Goal: Task Accomplishment & Management: Use online tool/utility

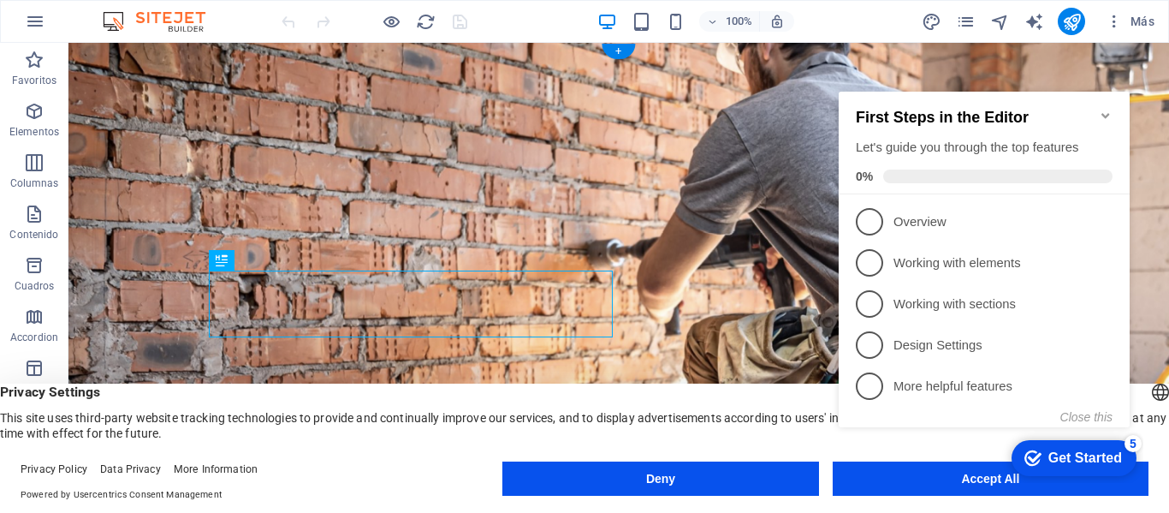
click at [780, 220] on figure at bounding box center [618, 320] width 1101 height 555
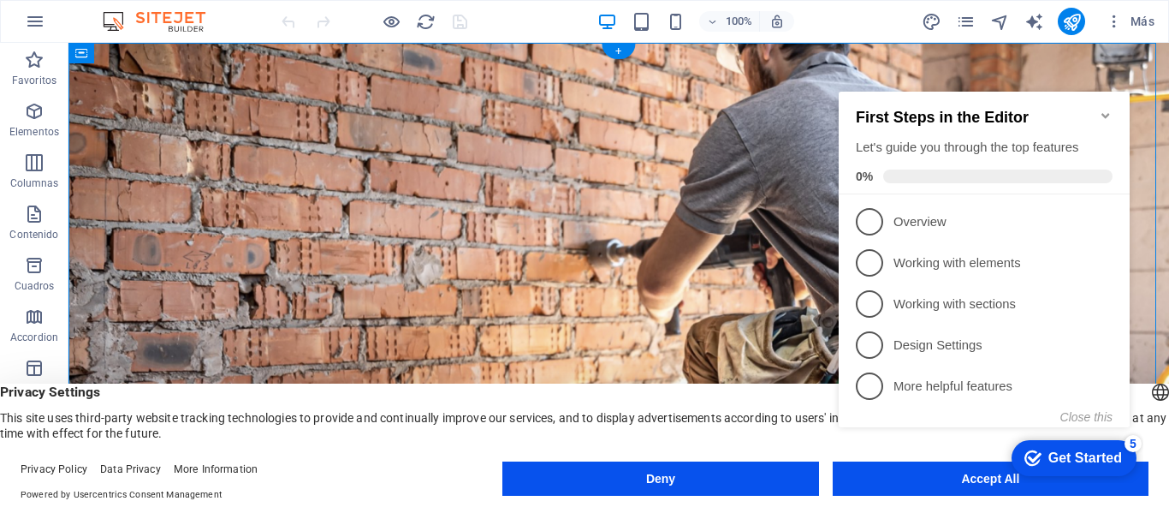
click at [800, 262] on figure at bounding box center [618, 320] width 1101 height 555
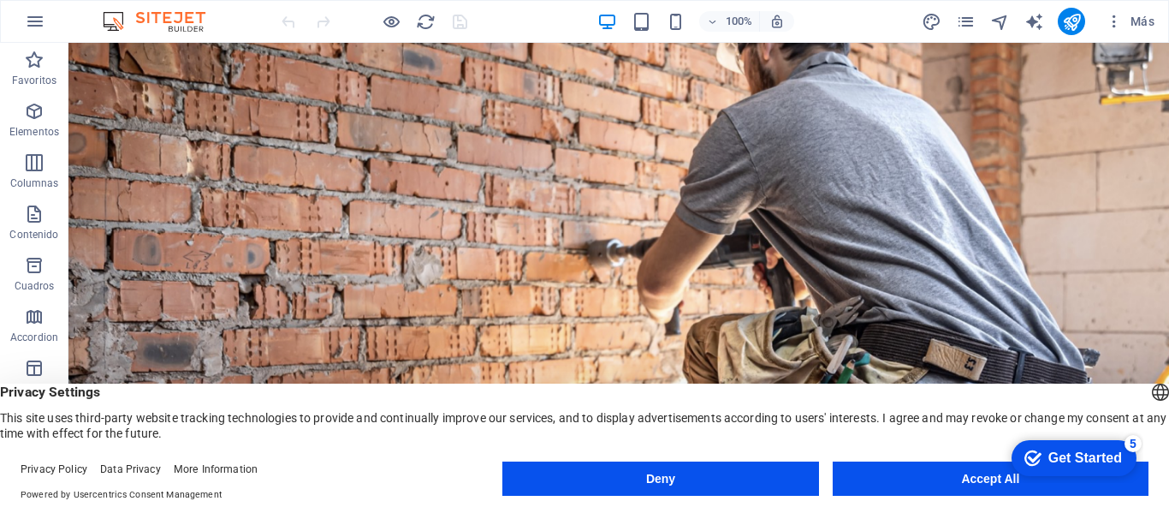
drag, startPoint x: 1168, startPoint y: 79, endPoint x: 1222, endPoint y: 69, distance: 54.7
click at [43, 277] on span "Cuadros" at bounding box center [34, 275] width 68 height 41
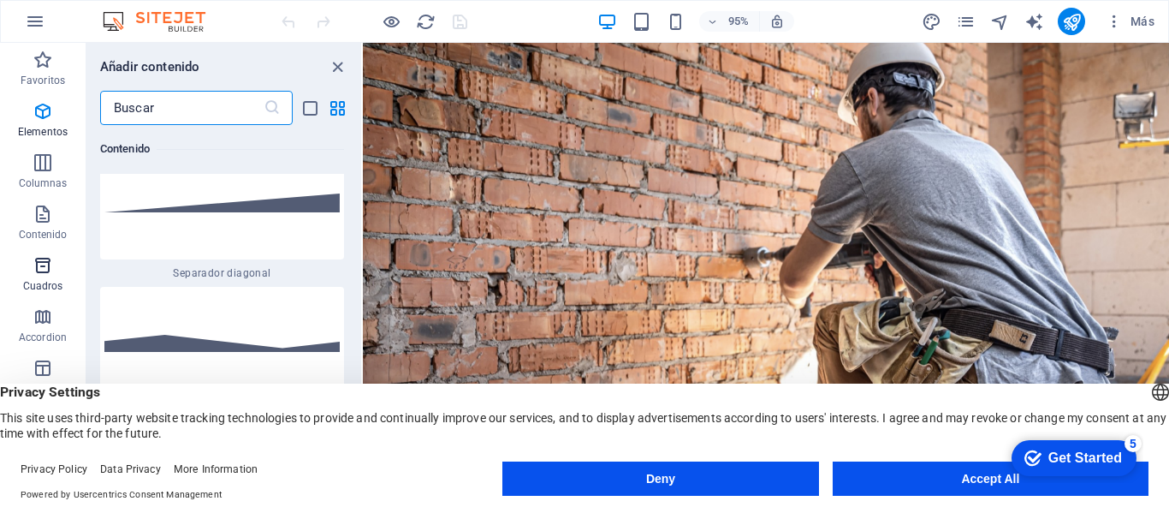
scroll to position [8921, 0]
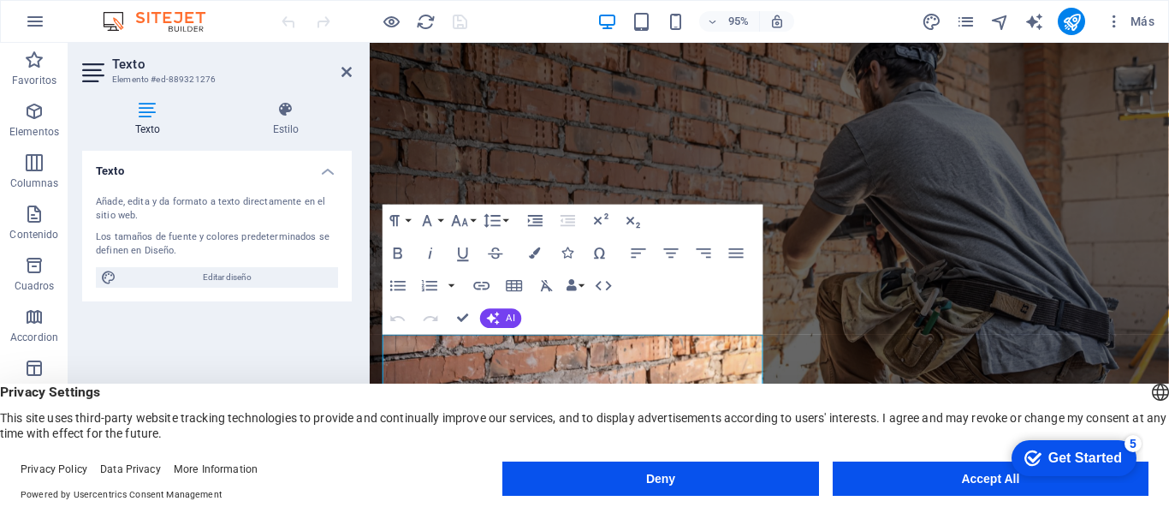
click at [928, 278] on figure at bounding box center [790, 289] width 841 height 493
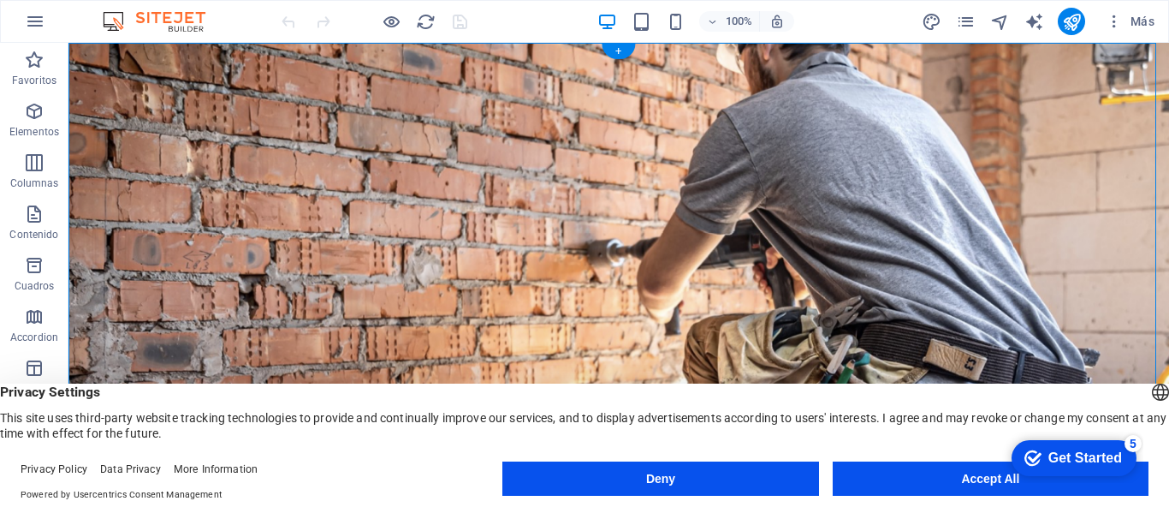
click at [817, 177] on figure at bounding box center [618, 320] width 1101 height 555
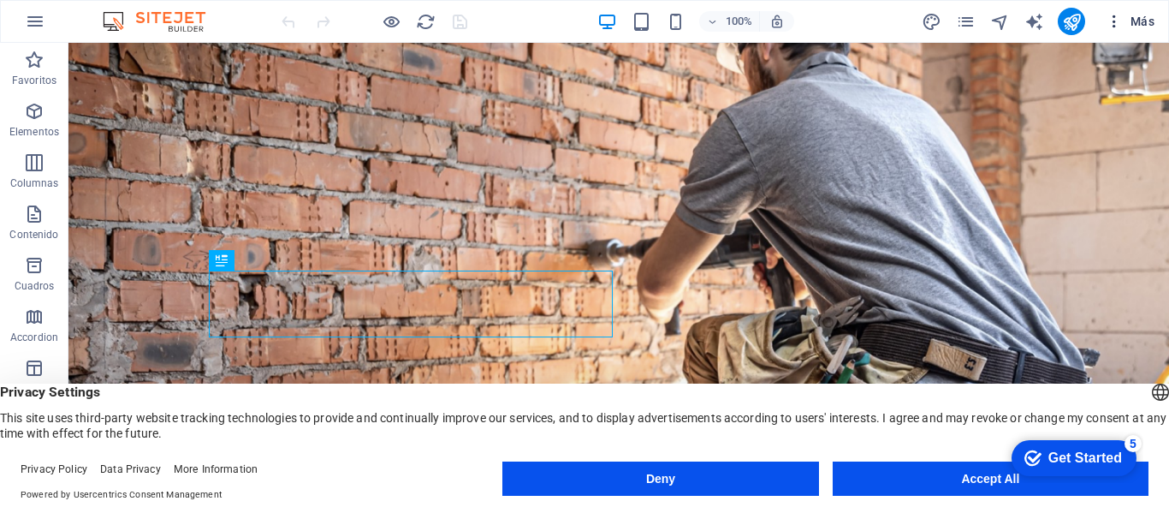
click at [1117, 25] on icon "button" at bounding box center [1114, 21] width 17 height 17
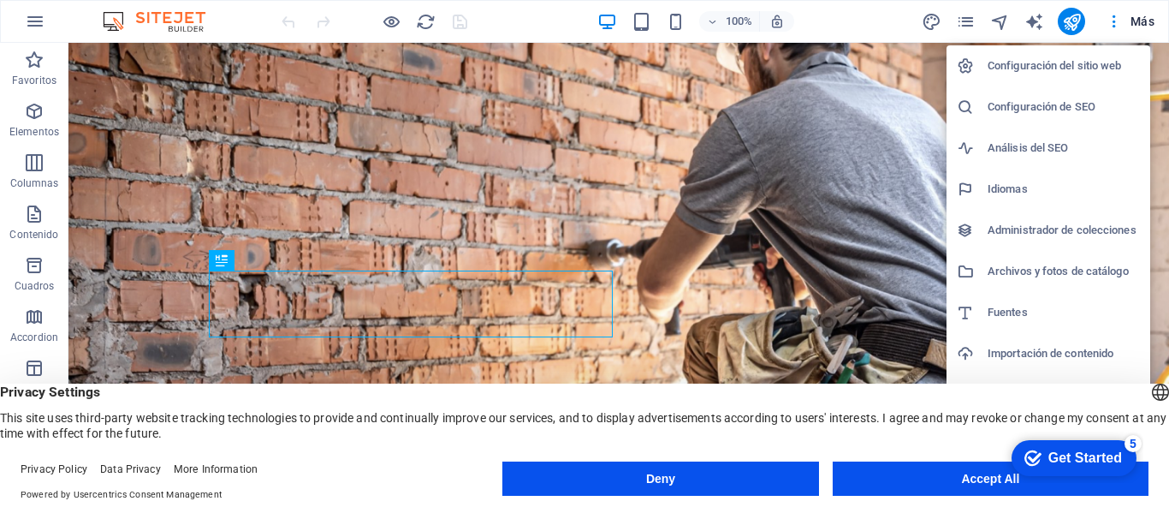
click at [571, 304] on div at bounding box center [584, 256] width 1169 height 513
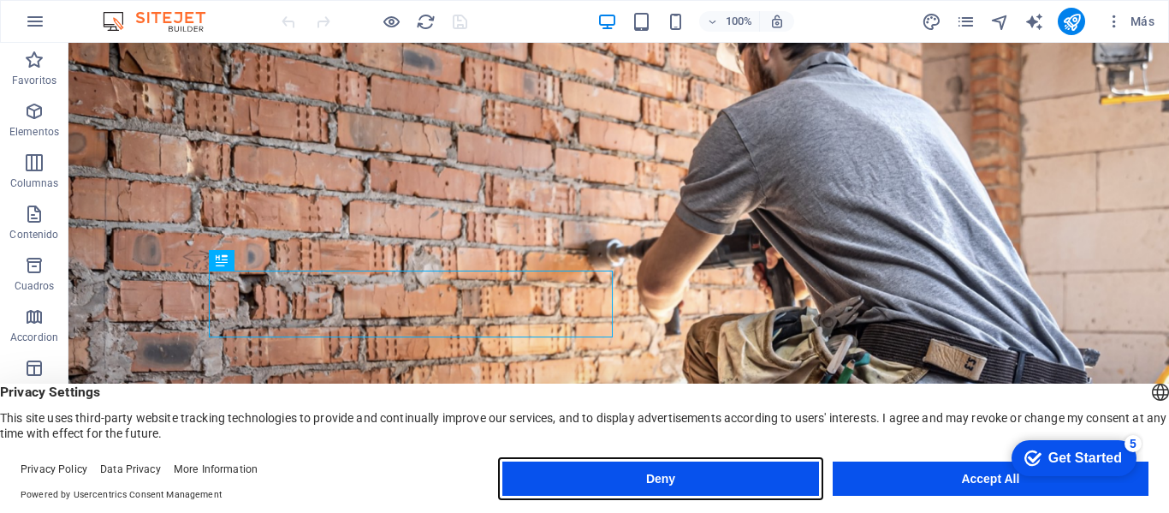
click at [605, 483] on button "Deny" at bounding box center [660, 478] width 316 height 34
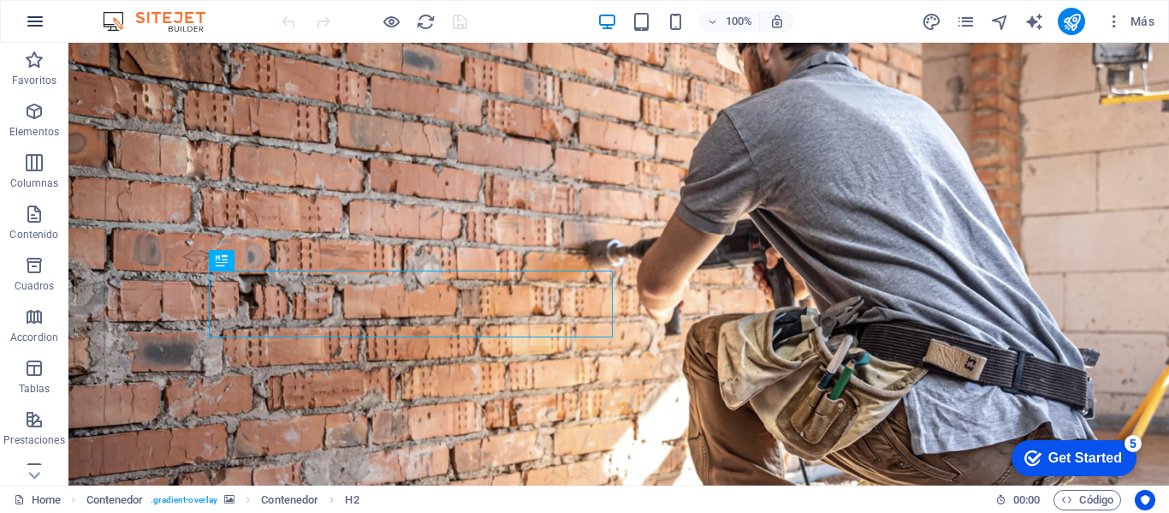
click at [35, 22] on icon "button" at bounding box center [35, 21] width 21 height 21
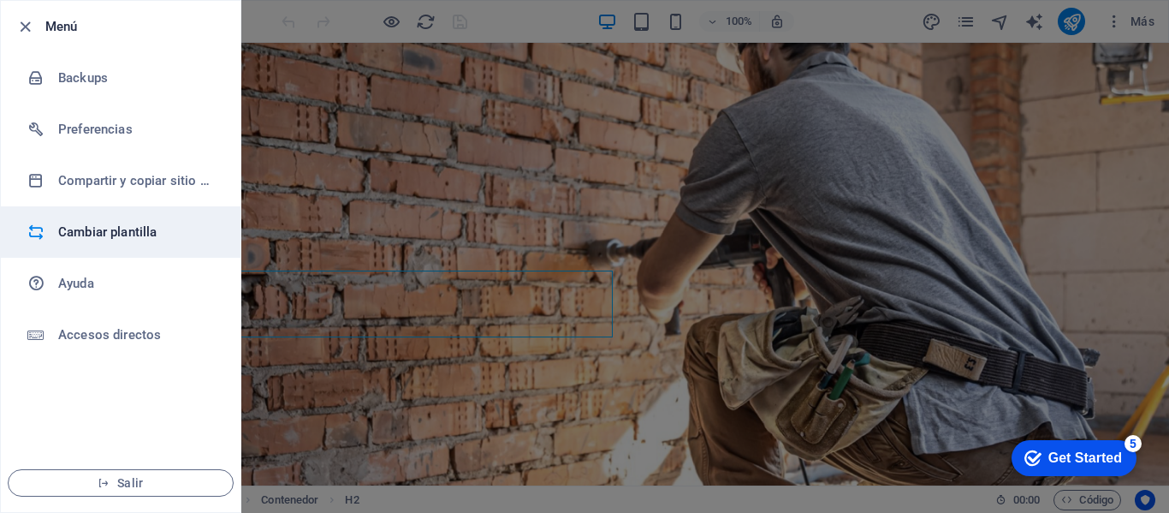
click at [100, 235] on h6 "Cambiar plantilla" at bounding box center [137, 232] width 158 height 21
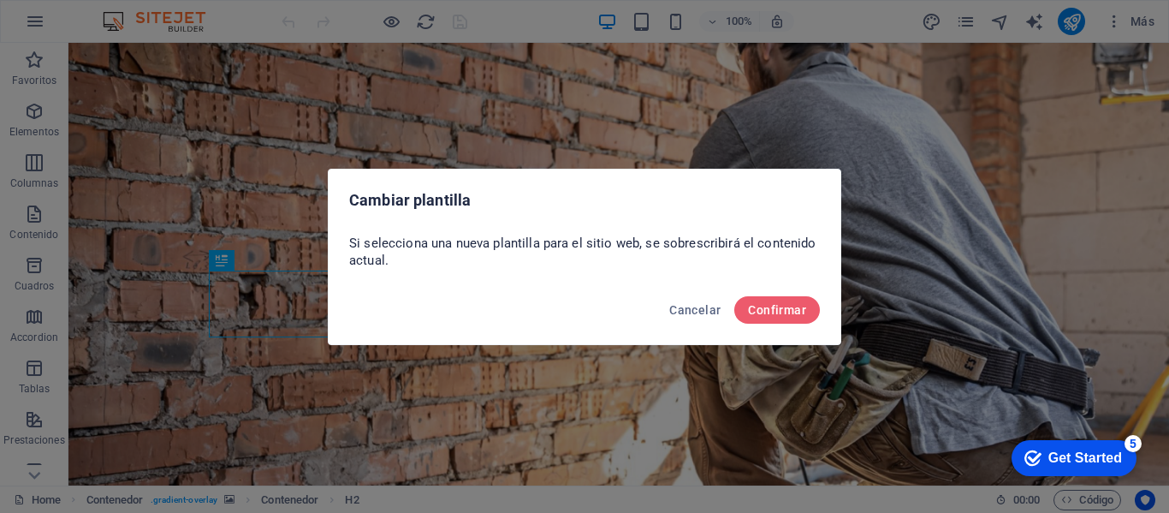
click at [779, 323] on div "Cancelar Confirmar" at bounding box center [585, 315] width 512 height 58
click at [779, 315] on span "Confirmar" at bounding box center [777, 310] width 58 height 14
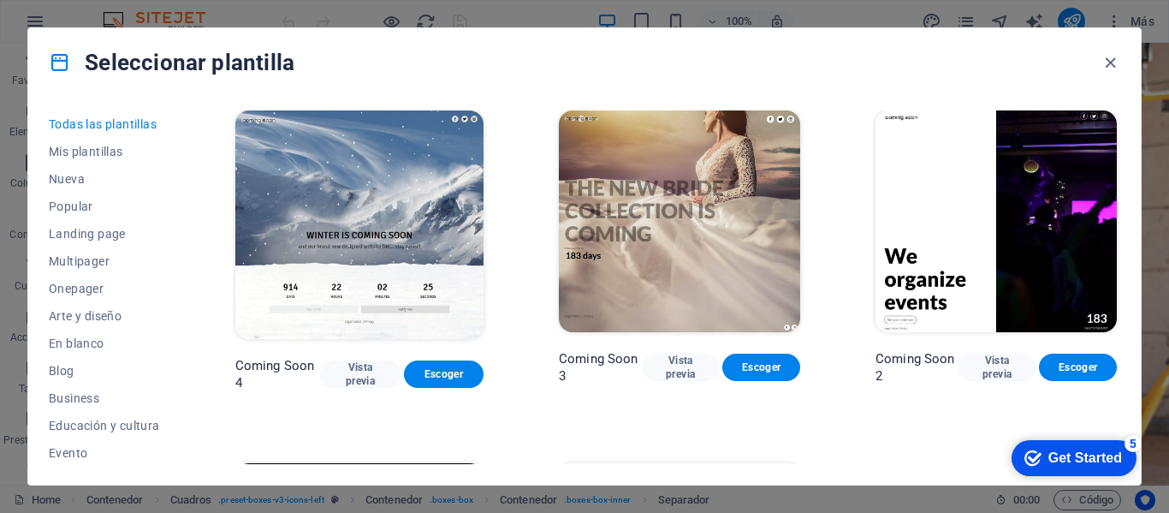
scroll to position [18436, 0]
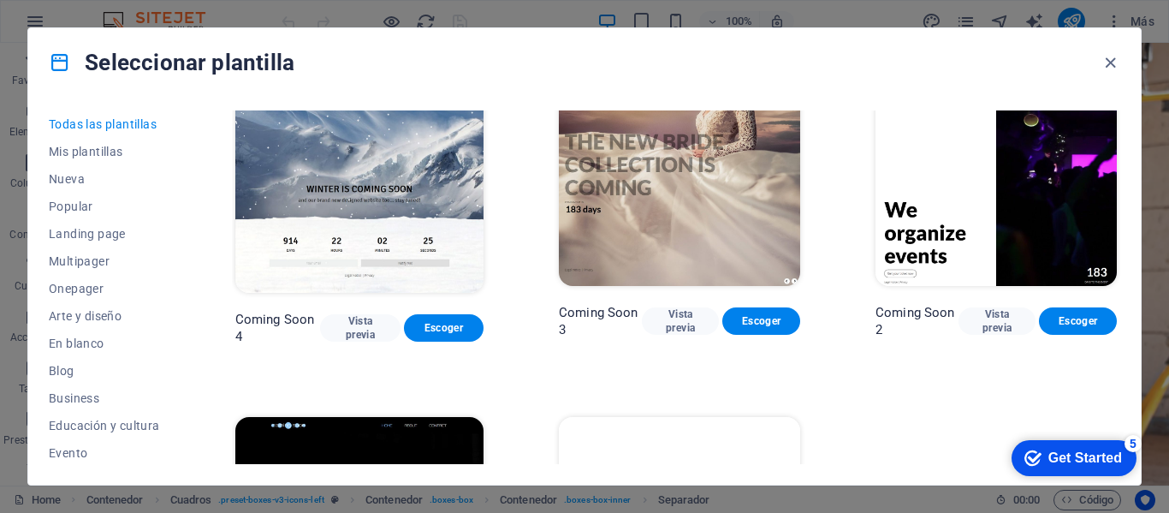
click at [1145, 359] on div "Seleccionar plantilla Todas las plantillas Mis plantillas Nueva Popular Landing…" at bounding box center [584, 256] width 1169 height 513
drag, startPoint x: 1083, startPoint y: 366, endPoint x: 1089, endPoint y: 252, distance: 114.0
drag, startPoint x: 1141, startPoint y: 303, endPoint x: 1034, endPoint y: 262, distance: 114.6
click at [1127, 209] on div "Seleccionar plantilla Todas las plantillas Mis plantillas Nueva Popular Landing…" at bounding box center [584, 256] width 1114 height 458
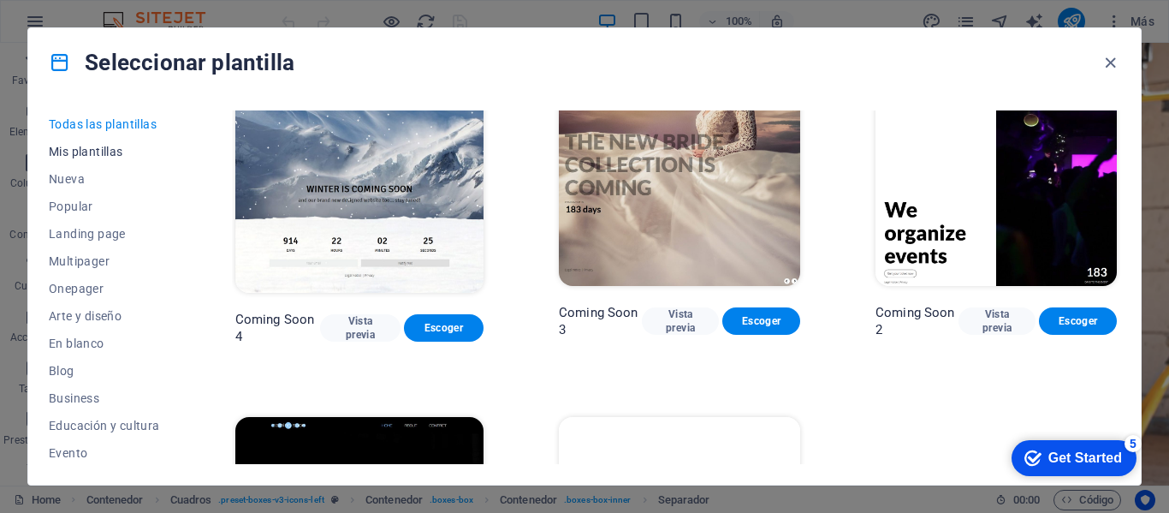
click at [96, 150] on span "Mis plantillas" at bounding box center [104, 152] width 111 height 14
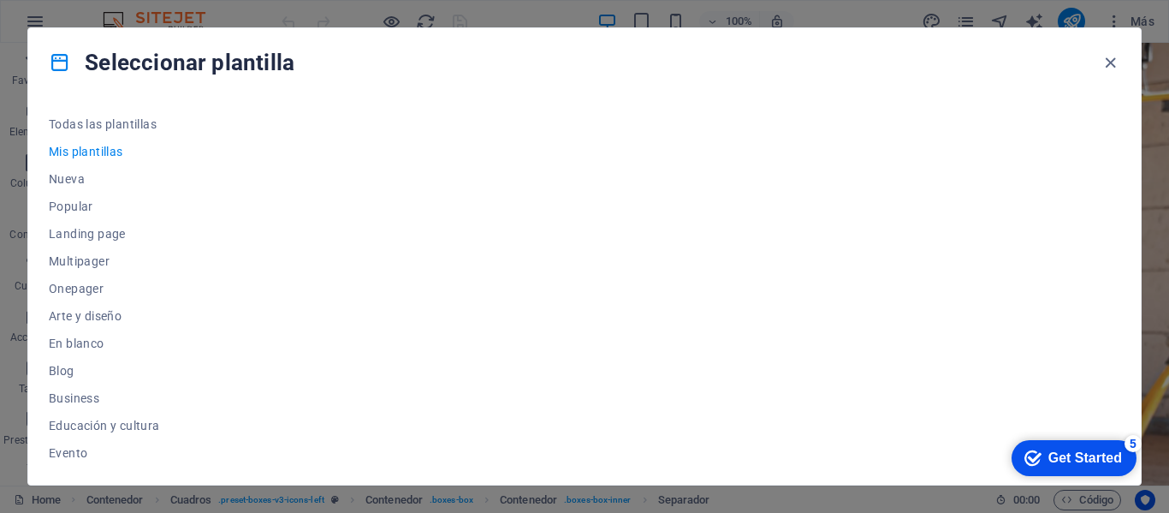
scroll to position [0, 0]
click at [70, 177] on span "Nueva" at bounding box center [104, 179] width 111 height 14
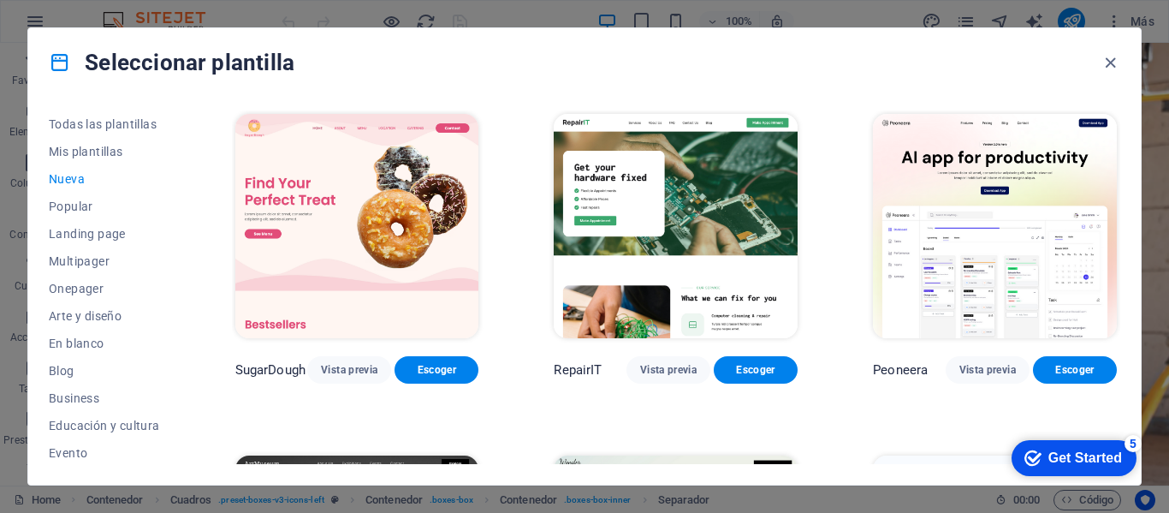
click at [752, 222] on img at bounding box center [676, 226] width 244 height 224
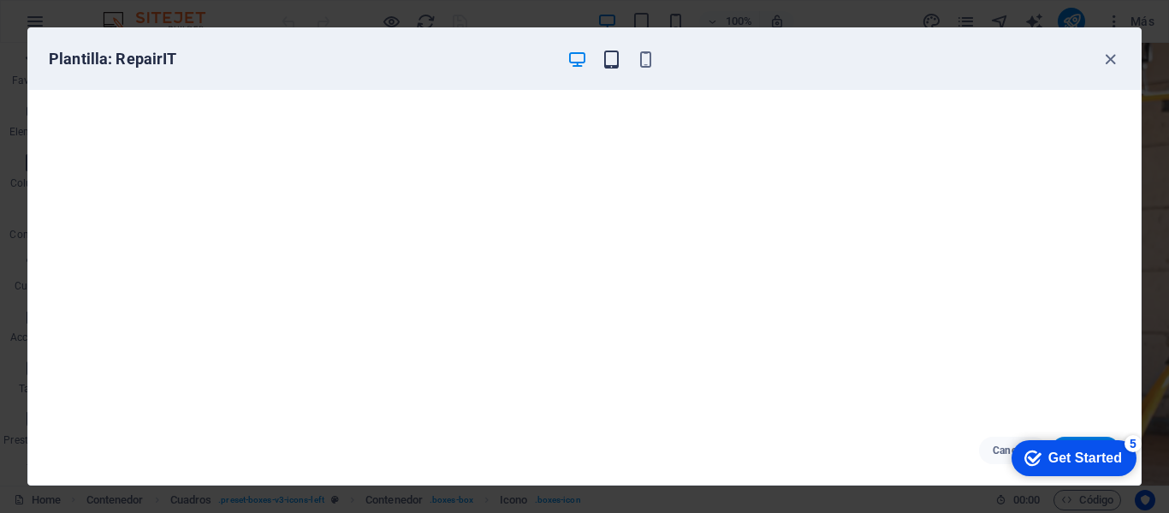
click at [611, 60] on icon "button" at bounding box center [612, 60] width 20 height 20
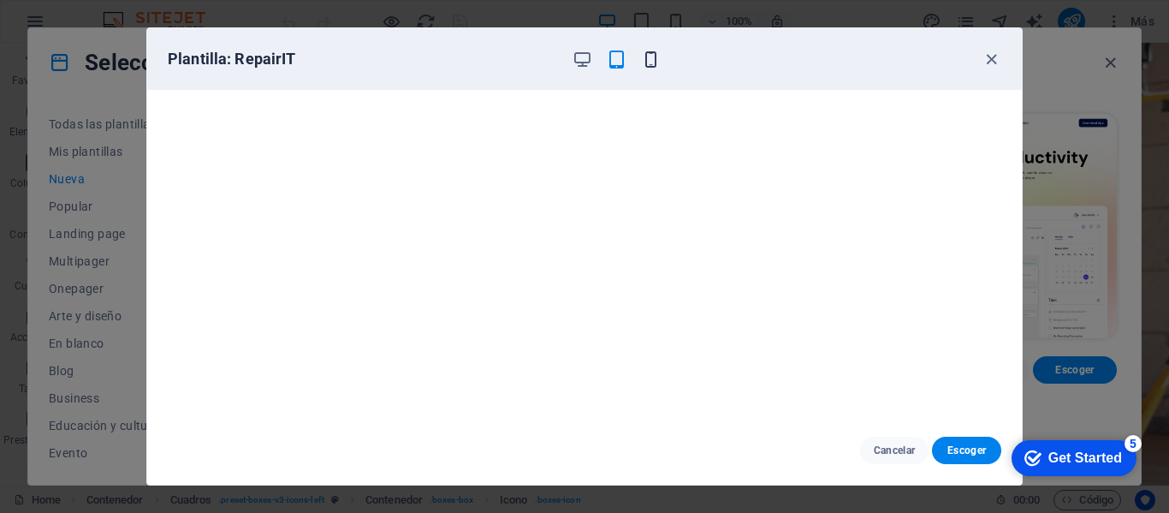
click at [650, 57] on icon "button" at bounding box center [651, 60] width 20 height 20
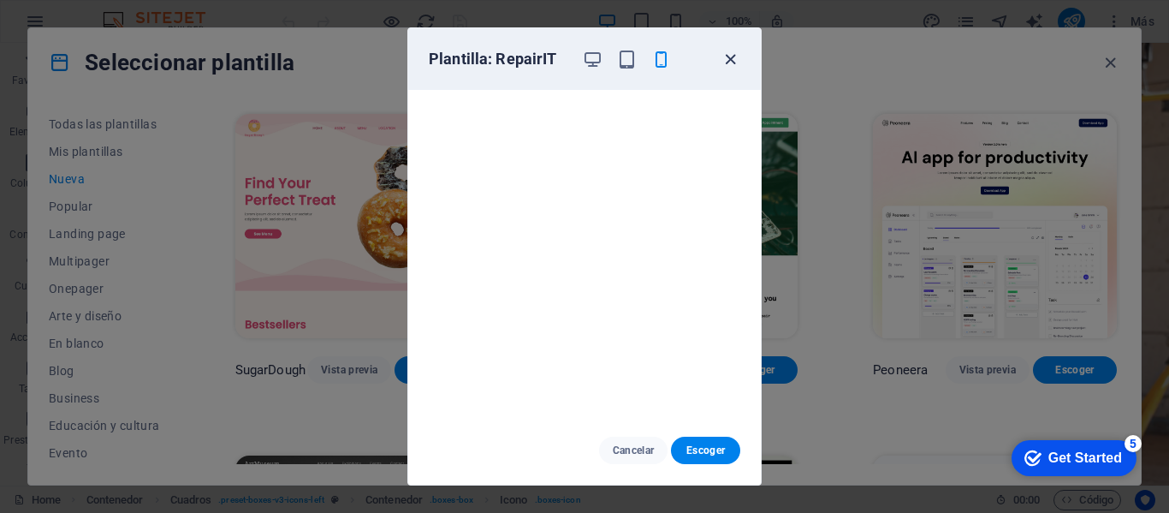
click at [732, 55] on icon "button" at bounding box center [731, 60] width 20 height 20
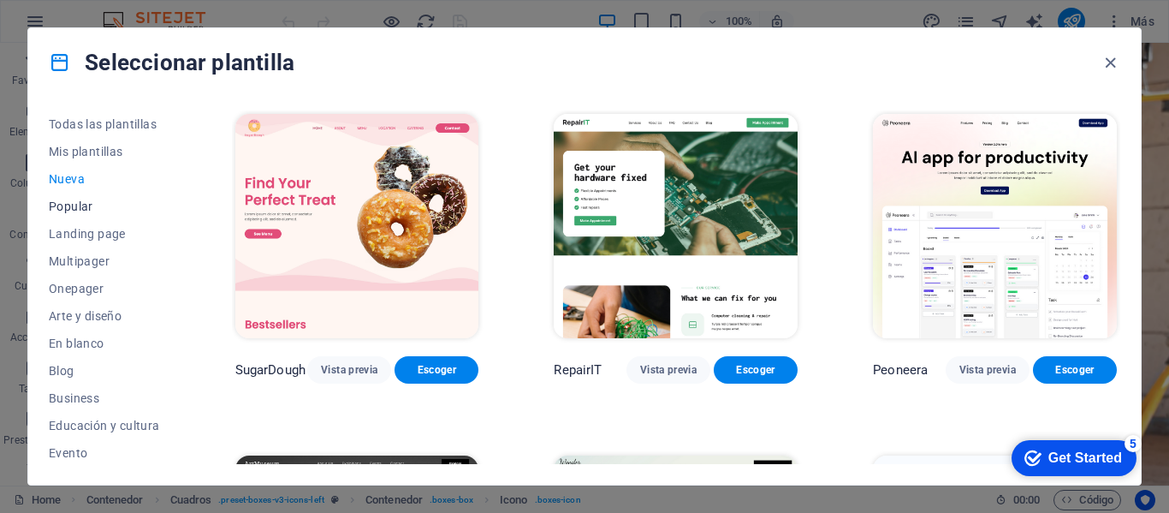
click at [63, 203] on span "Popular" at bounding box center [104, 206] width 111 height 14
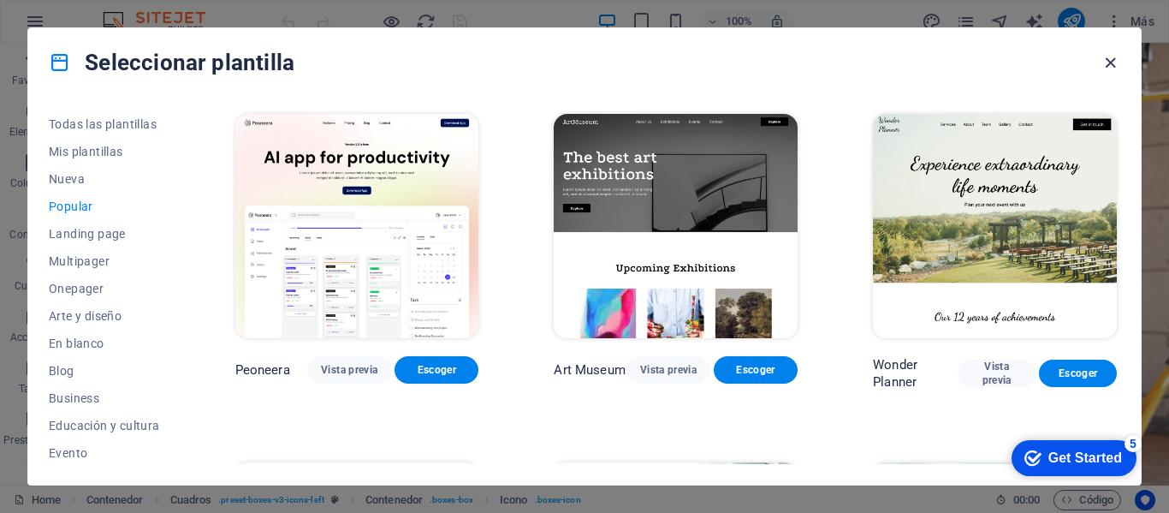
click at [1113, 59] on icon "button" at bounding box center [1111, 63] width 20 height 20
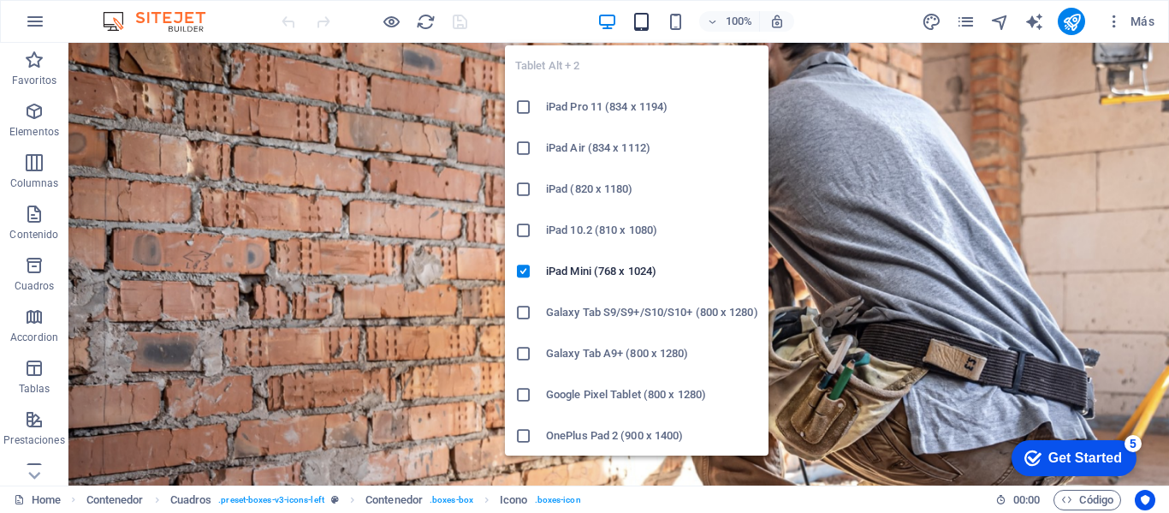
click at [634, 22] on icon "button" at bounding box center [642, 22] width 20 height 20
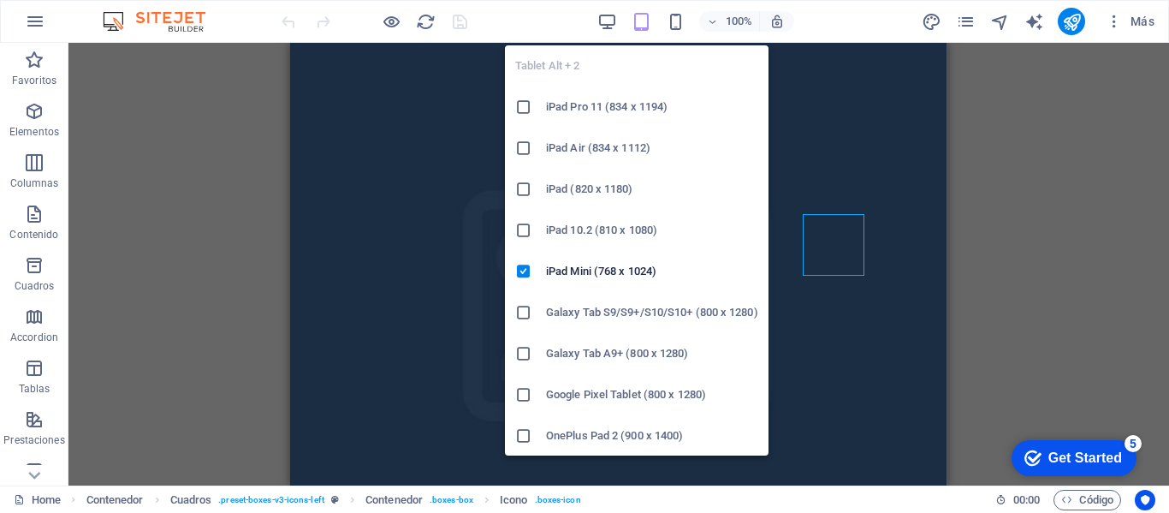
scroll to position [964, 0]
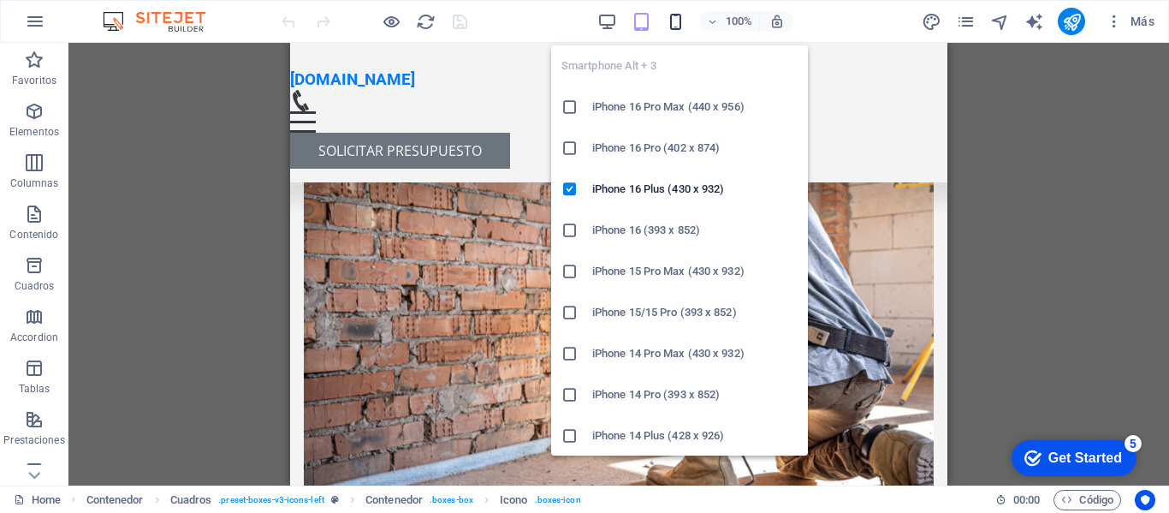
click at [672, 22] on icon "button" at bounding box center [676, 22] width 20 height 20
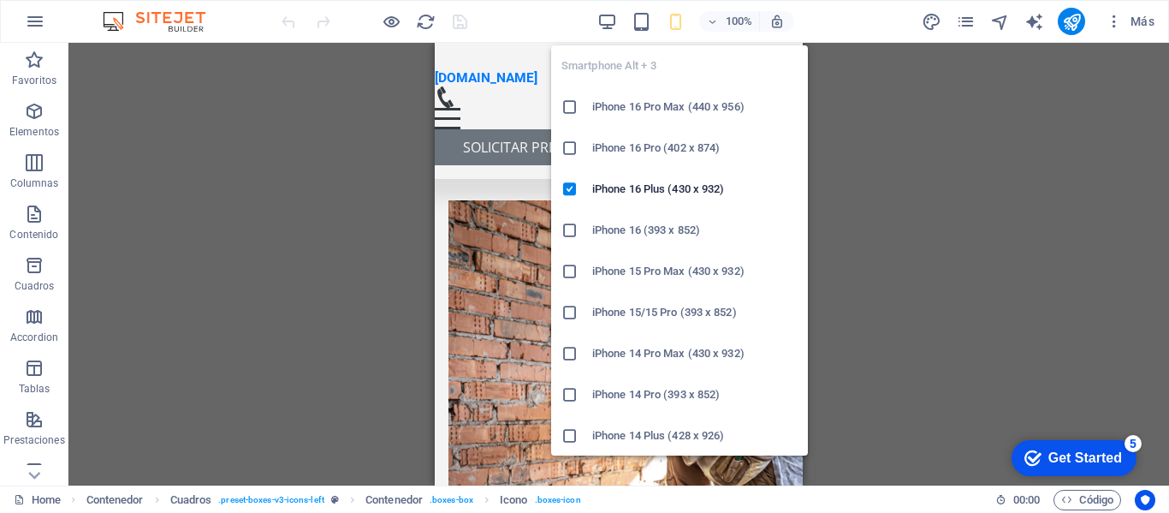
scroll to position [1268, 0]
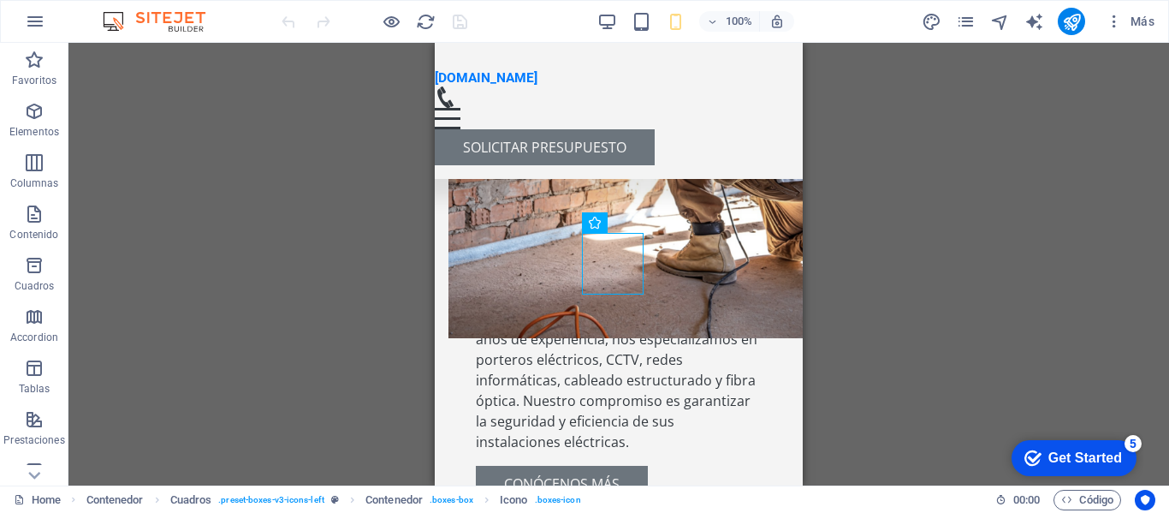
click at [987, 294] on div "Arrastra aquí para reemplazar el contenido existente. Si quieres crear un eleme…" at bounding box center [618, 264] width 1101 height 442
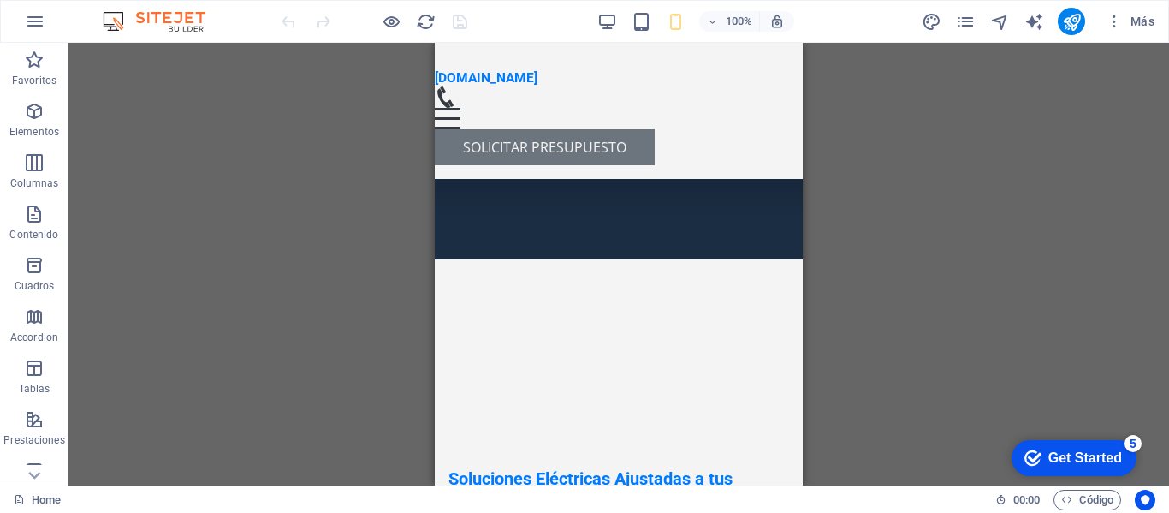
scroll to position [0, 0]
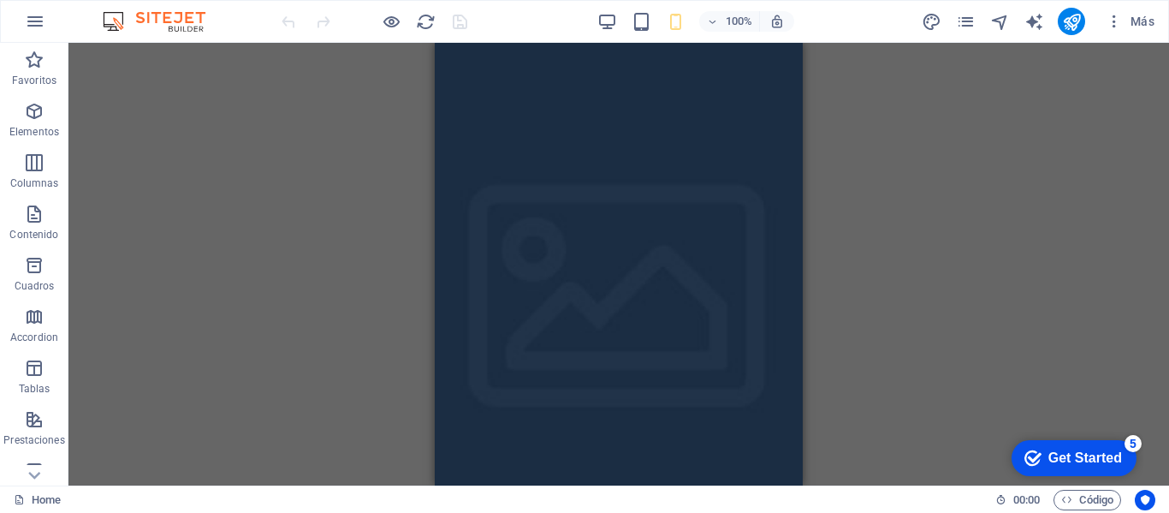
click at [1168, 91] on div "Arrastra aquí para reemplazar el contenido existente. Si quieres crear un eleme…" at bounding box center [618, 264] width 1101 height 442
click at [41, 21] on icon "button" at bounding box center [35, 21] width 21 height 21
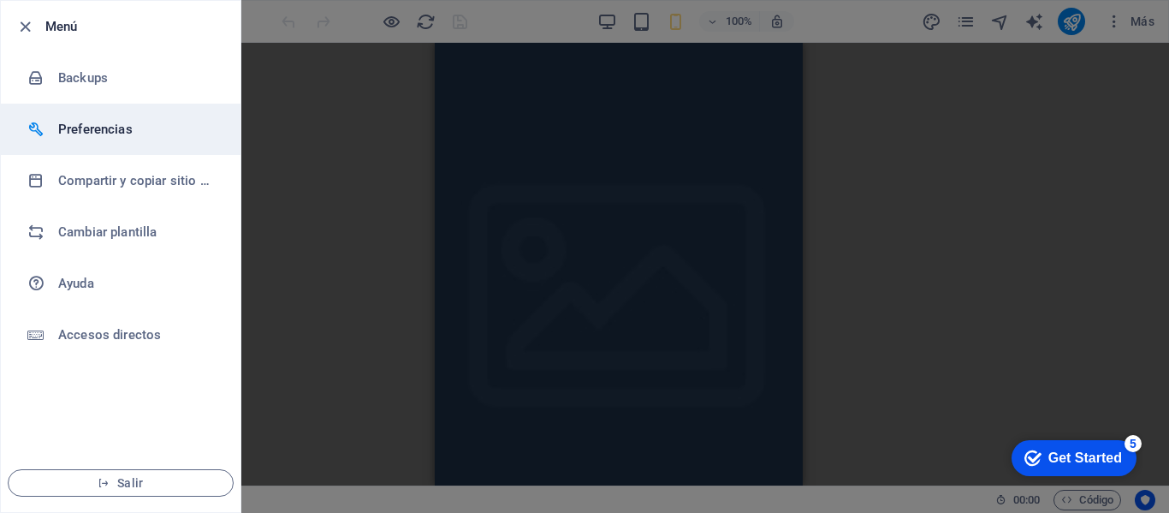
click at [111, 129] on h6 "Preferencias" at bounding box center [137, 129] width 158 height 21
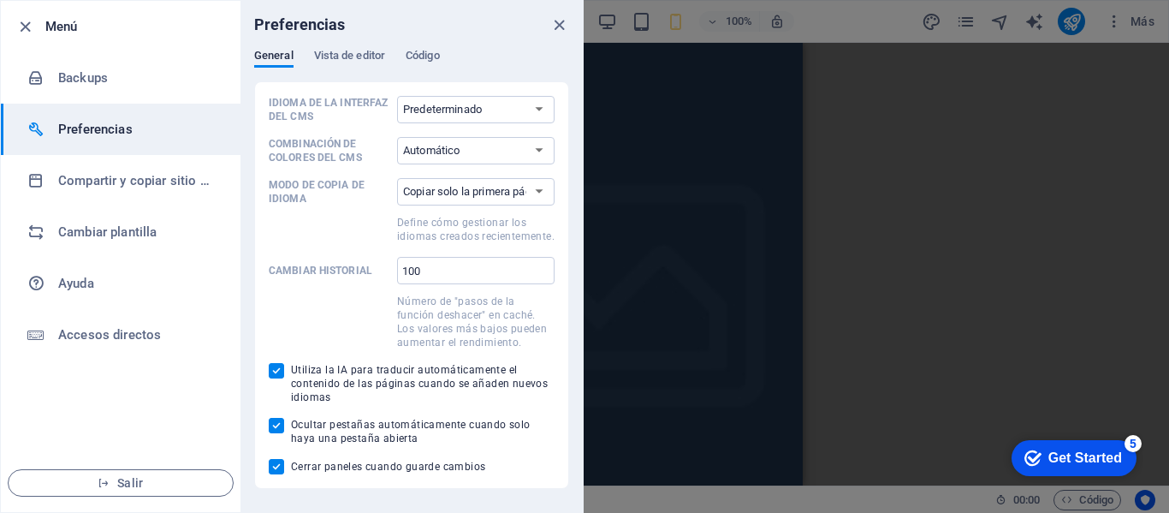
click at [1054, 237] on div at bounding box center [584, 256] width 1169 height 513
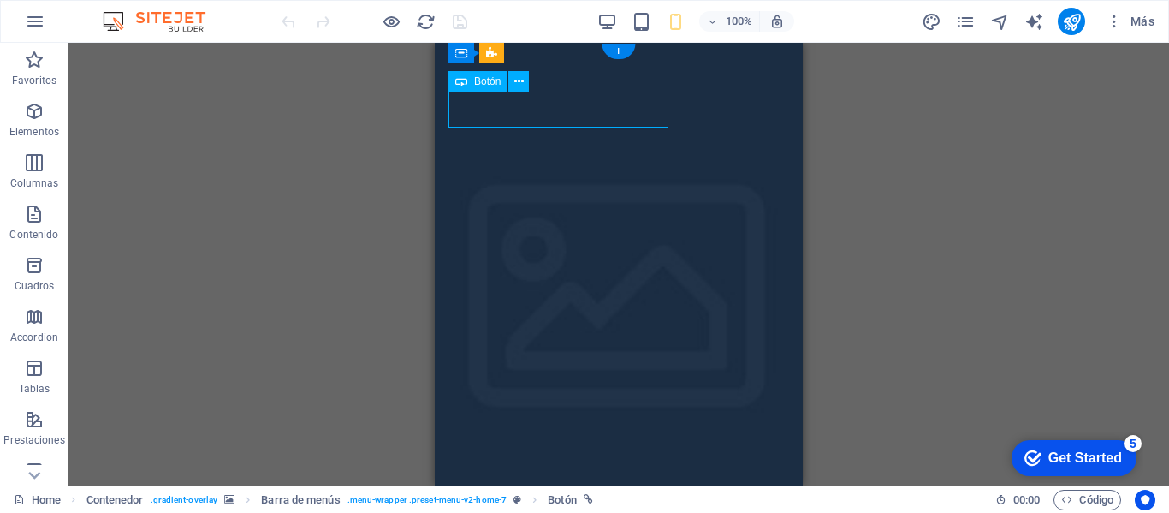
click at [540, 113] on div "Arrastra aquí para reemplazar el contenido existente. Si quieres crear un eleme…" at bounding box center [618, 264] width 1101 height 442
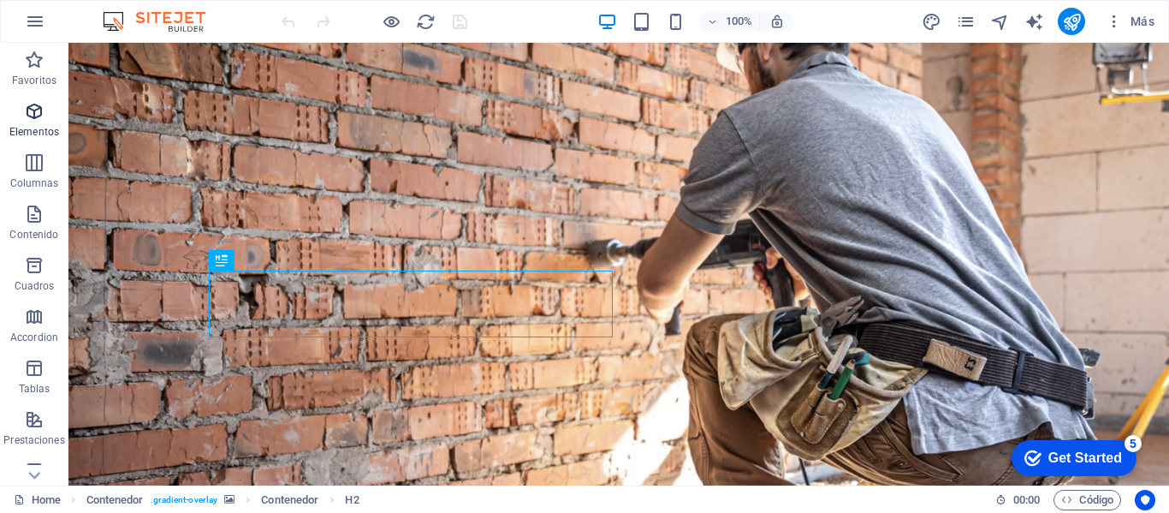
click at [27, 119] on icon "button" at bounding box center [34, 111] width 21 height 21
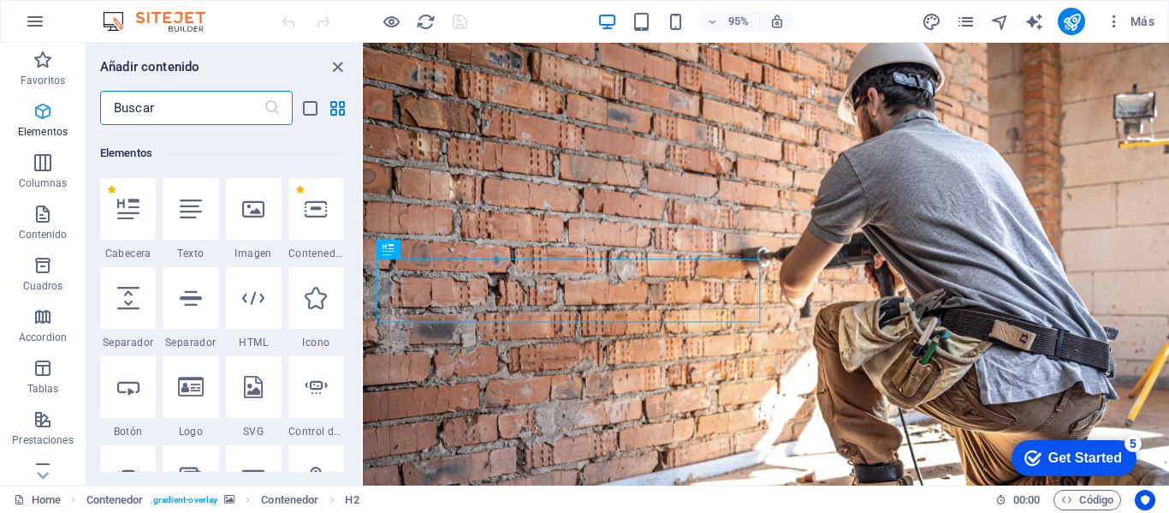
scroll to position [323, 0]
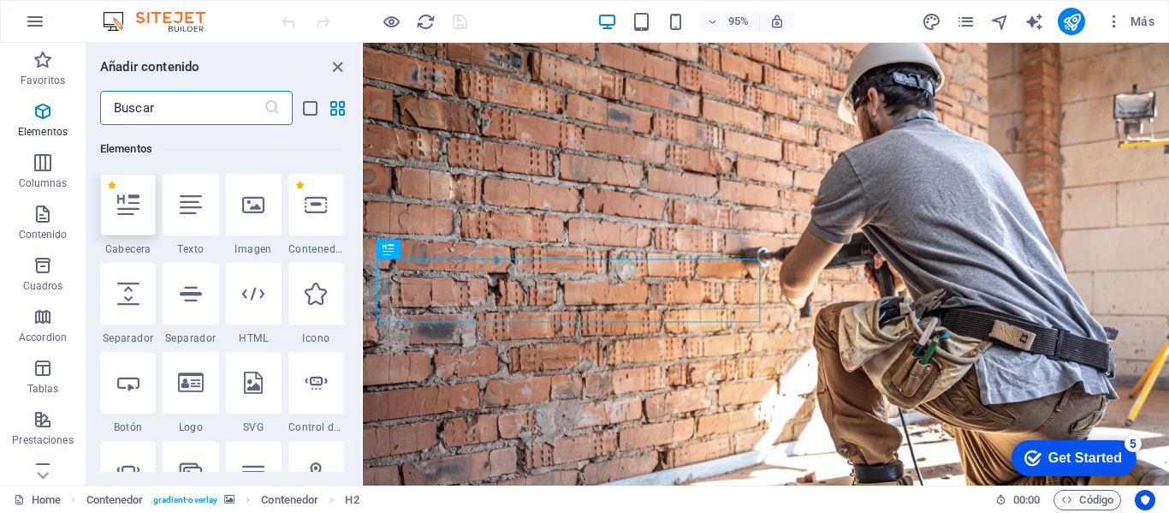
click at [137, 221] on div at bounding box center [128, 205] width 56 height 62
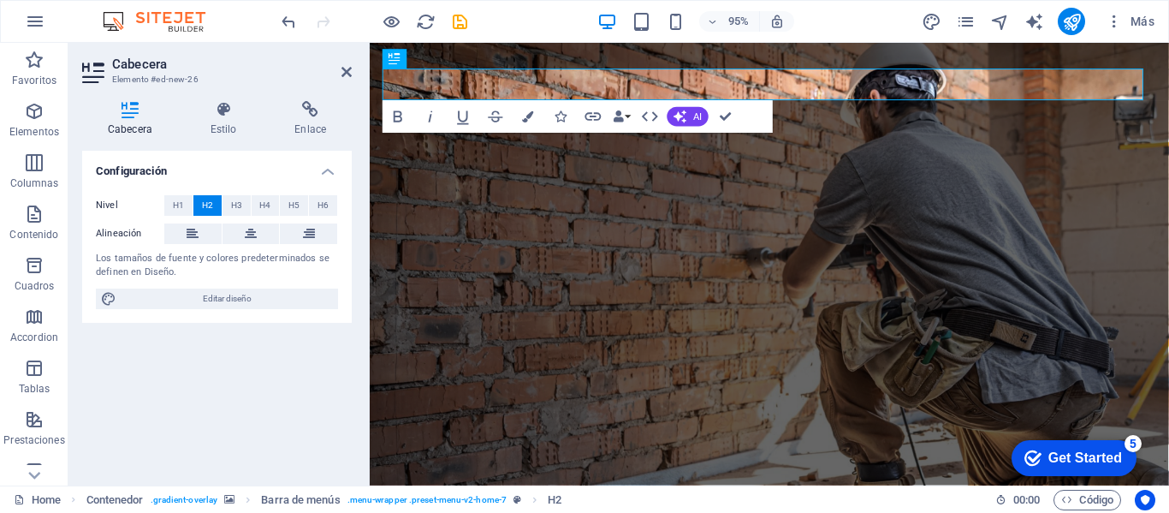
click at [1006, 223] on figure at bounding box center [790, 320] width 841 height 555
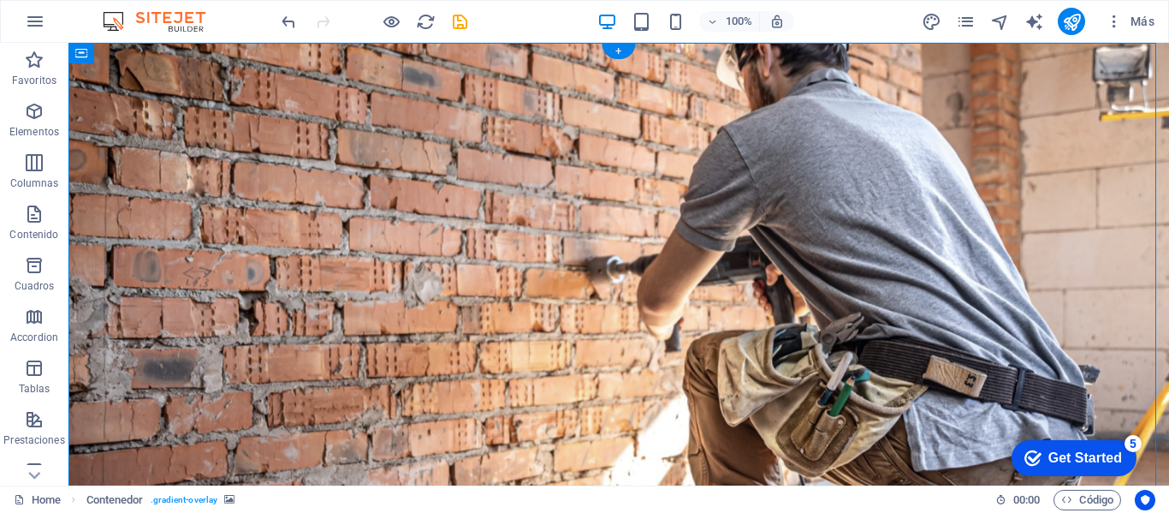
click at [851, 349] on figure at bounding box center [618, 337] width 1101 height 588
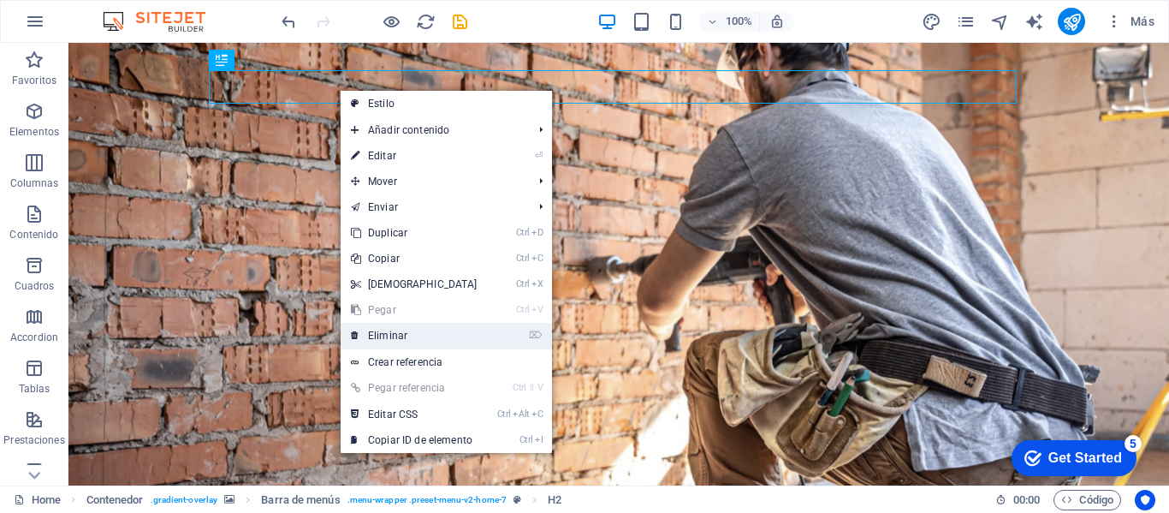
click at [418, 337] on link "⌦ Eliminar" at bounding box center [414, 336] width 147 height 26
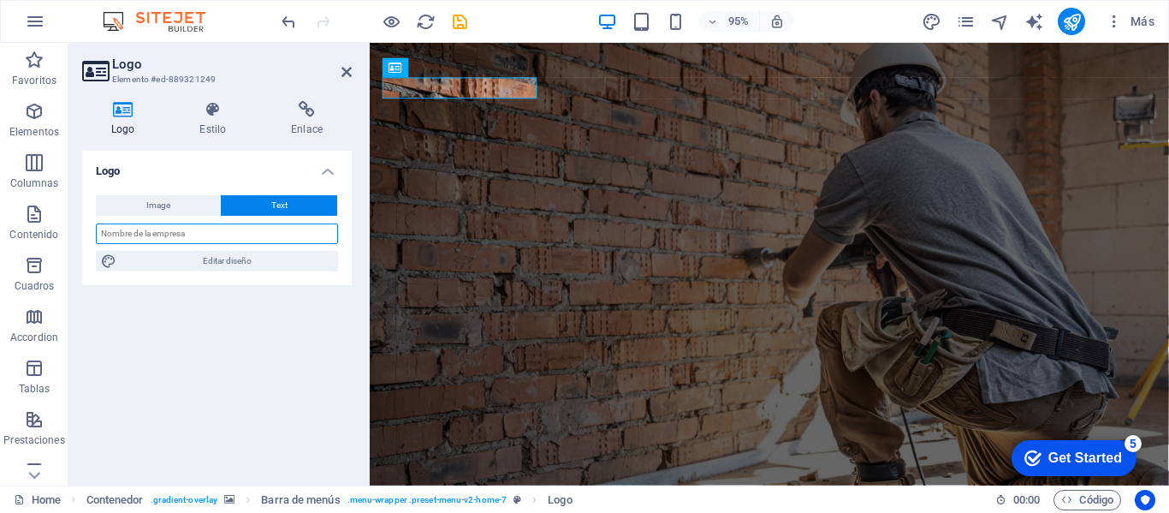
click at [217, 231] on input "text" at bounding box center [217, 233] width 242 height 21
type input "IP ELECTRO S.R.L."
click at [887, 205] on figure at bounding box center [790, 320] width 841 height 555
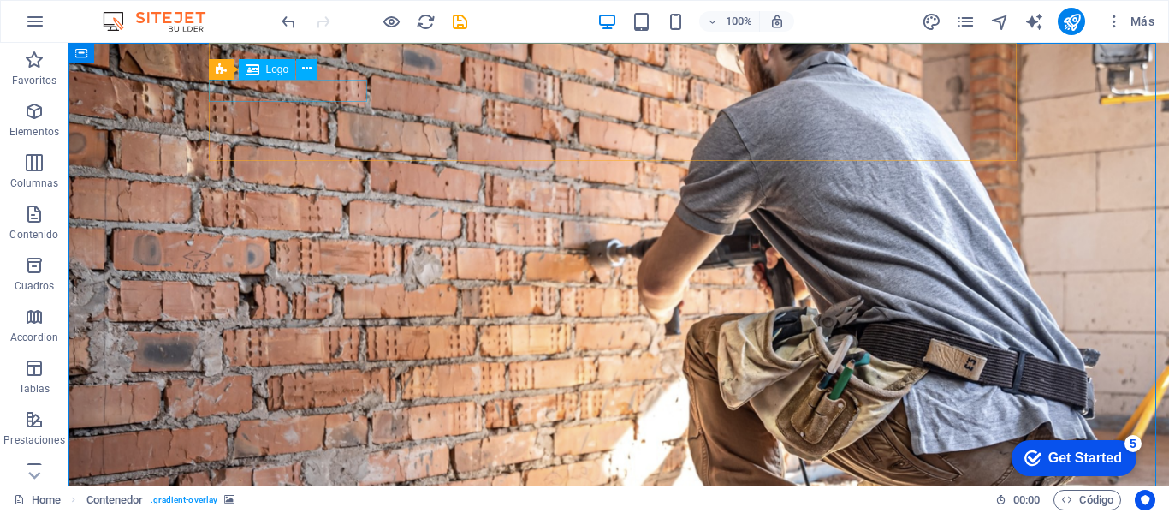
click at [266, 67] on span "Logo" at bounding box center [277, 69] width 23 height 10
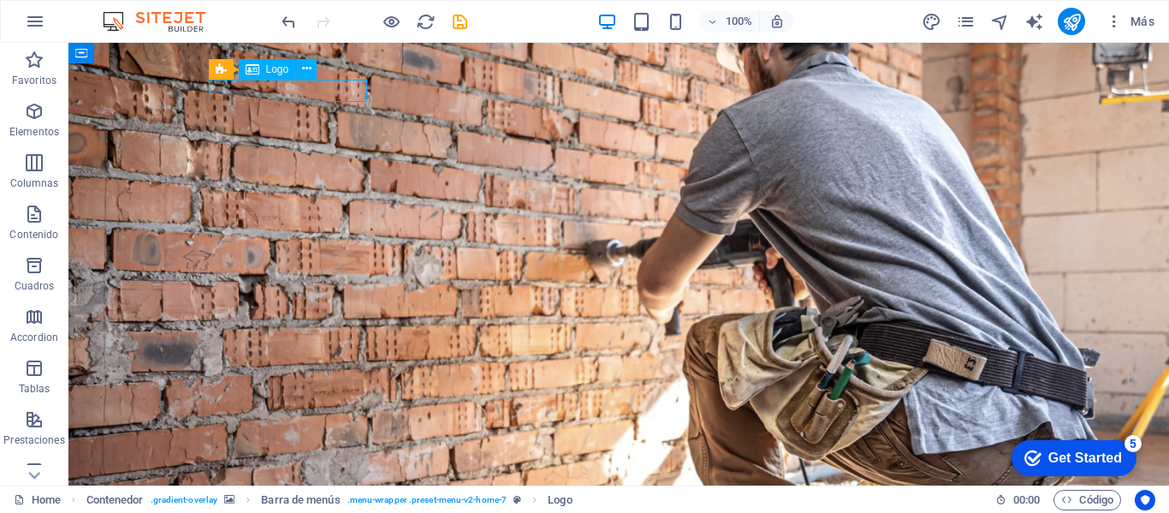
click at [254, 68] on icon at bounding box center [253, 69] width 14 height 21
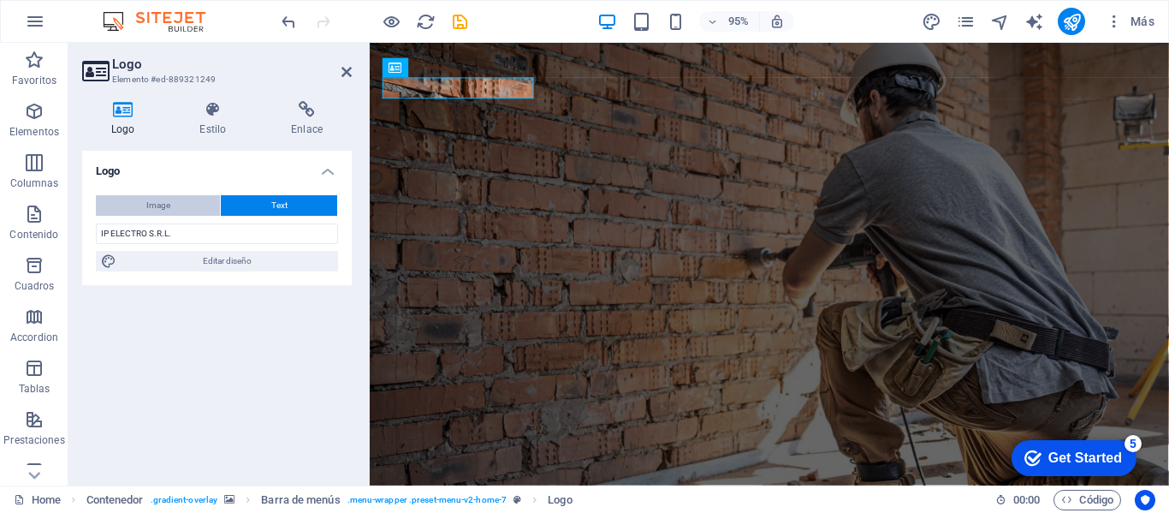
click at [161, 210] on span "Image" at bounding box center [158, 205] width 24 height 21
select select "DISABLED_OPTION_VALUE"
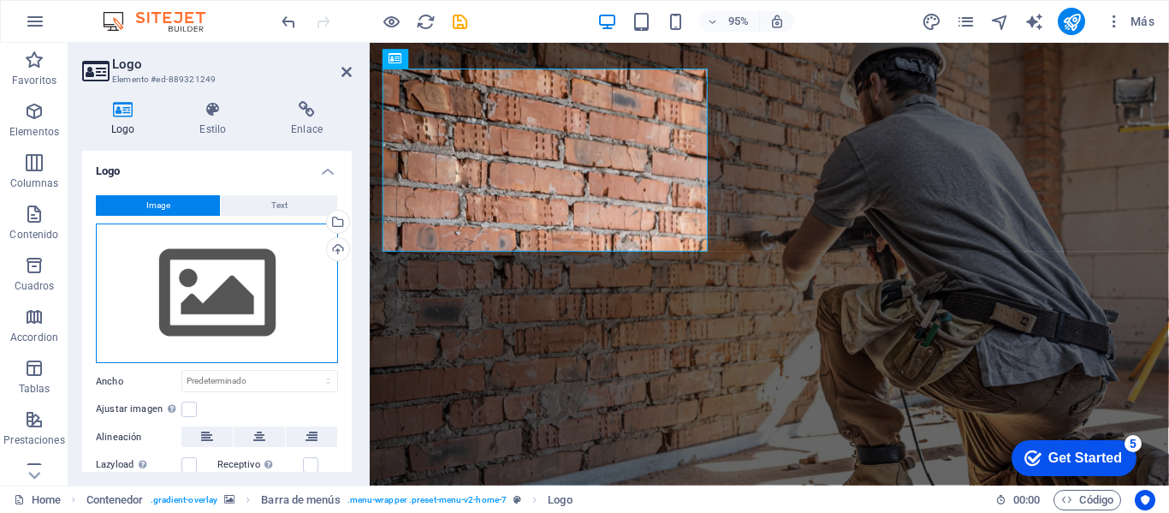
click at [248, 298] on div "Arrastra archivos aquí, haz clic para escoger archivos o selecciona archivos de…" at bounding box center [217, 293] width 242 height 140
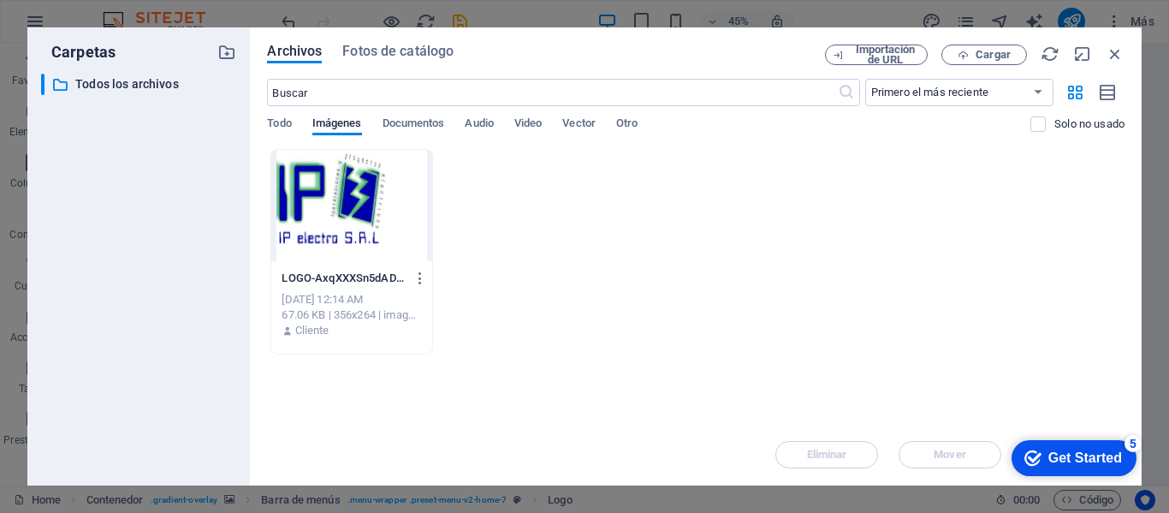
click at [346, 185] on div at bounding box center [351, 205] width 160 height 111
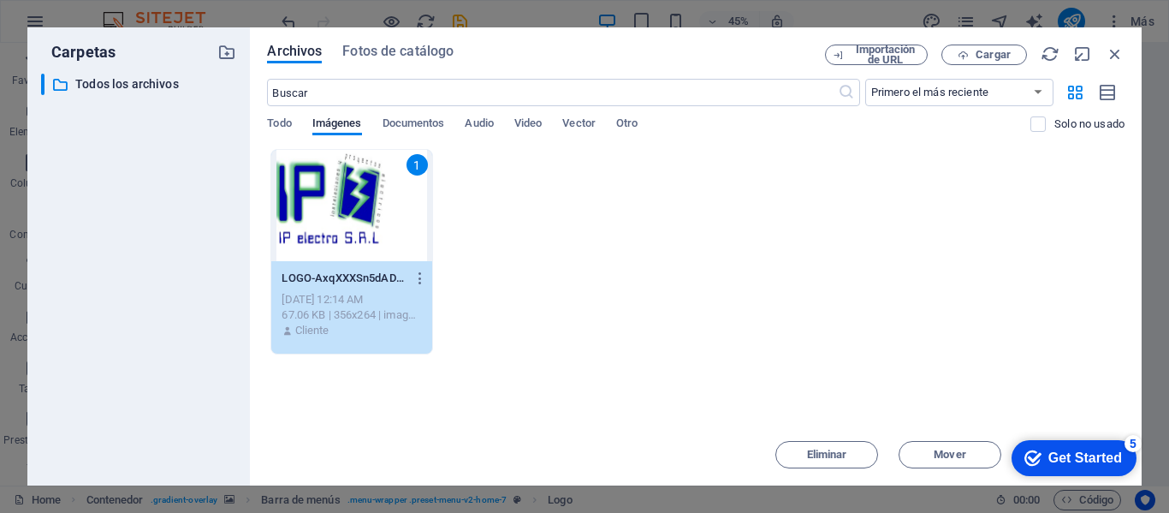
click at [346, 185] on div "1" at bounding box center [351, 205] width 160 height 111
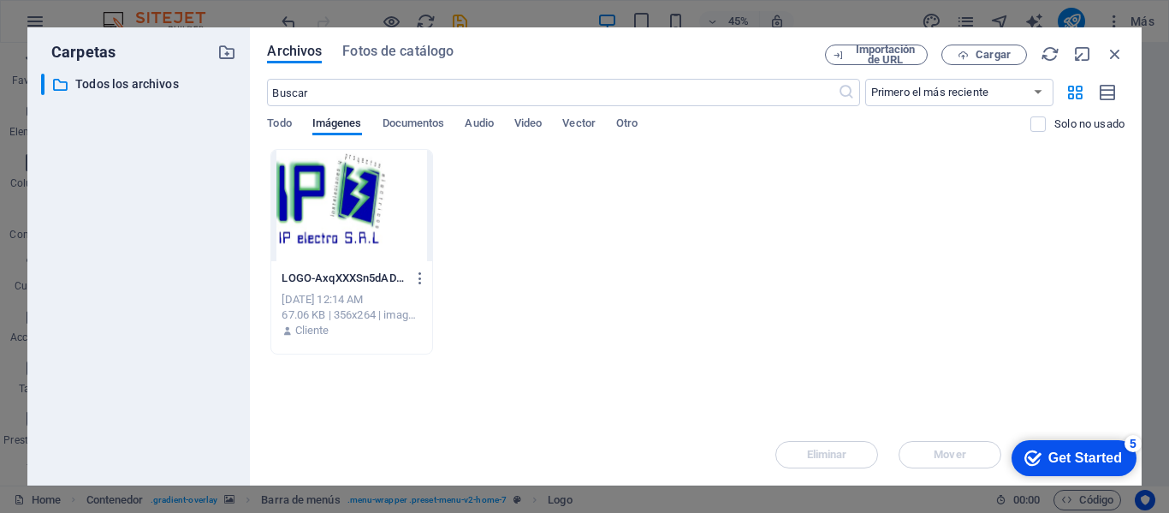
click at [367, 204] on div at bounding box center [351, 205] width 160 height 111
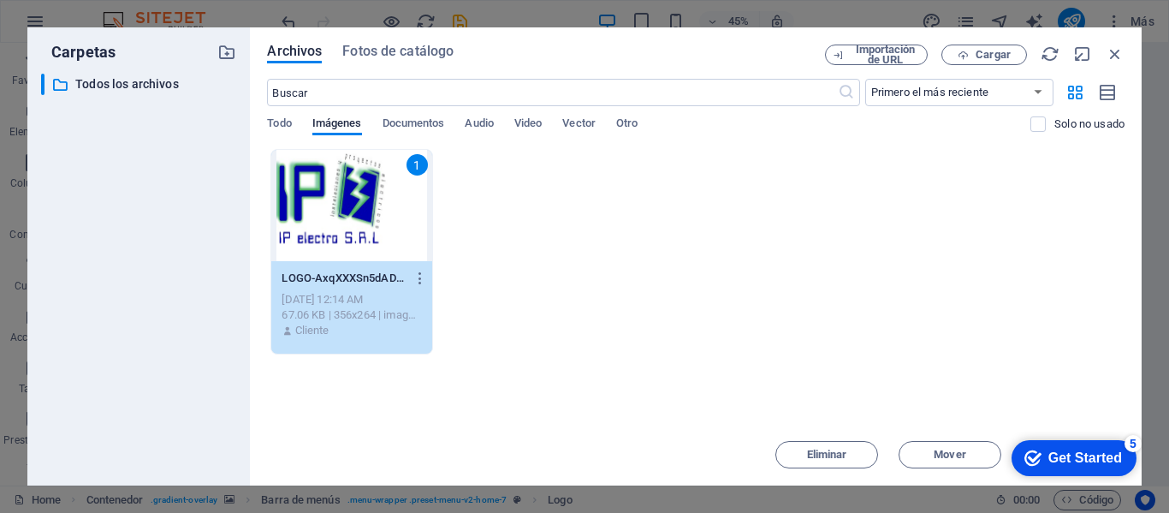
click at [1088, 459] on div "Get Started" at bounding box center [1085, 457] width 74 height 15
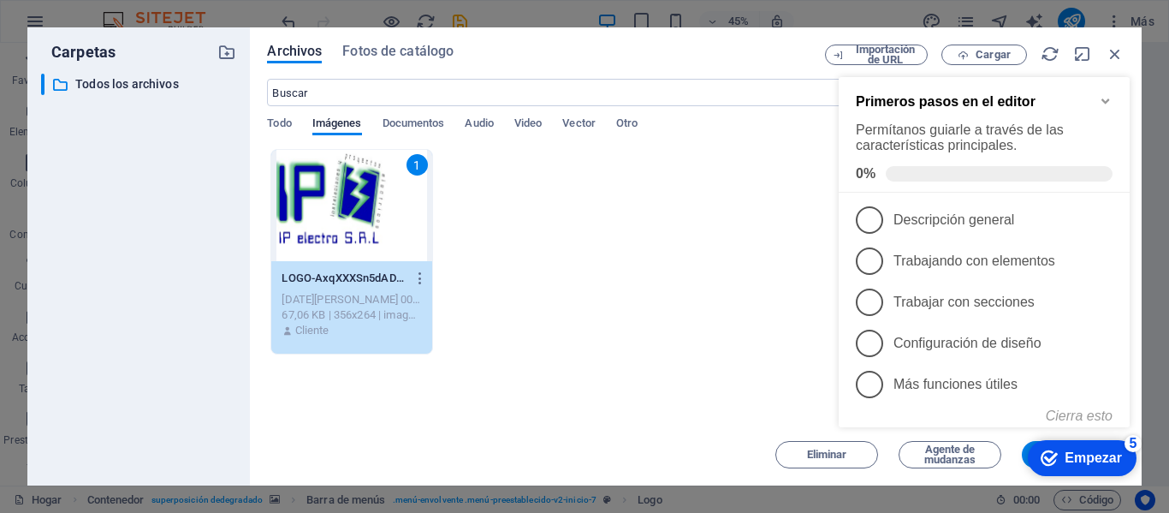
click at [1083, 448] on div "checkmark Empezar 5" at bounding box center [1082, 458] width 109 height 36
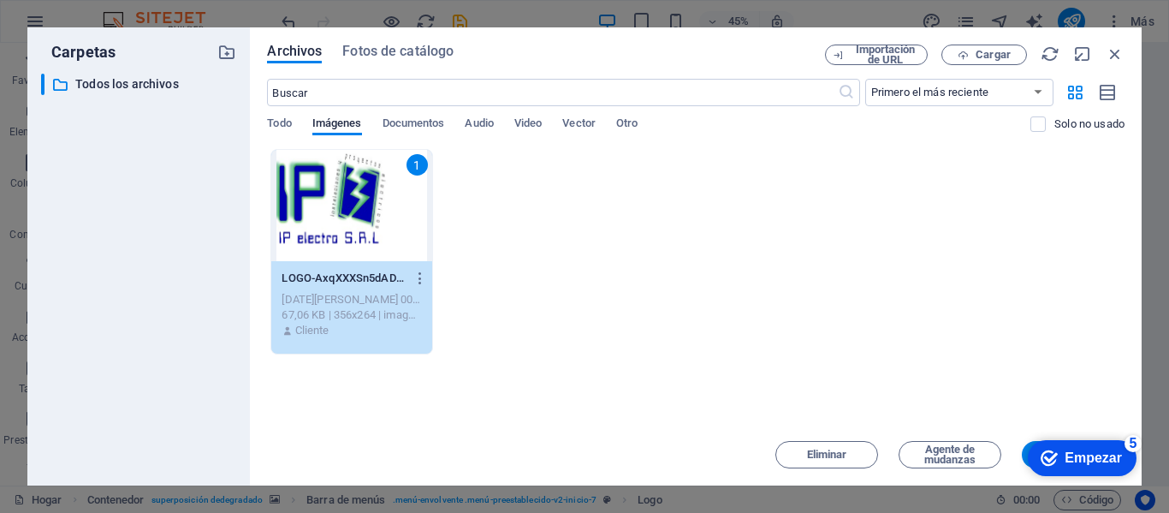
click at [316, 198] on div "1" at bounding box center [351, 205] width 160 height 111
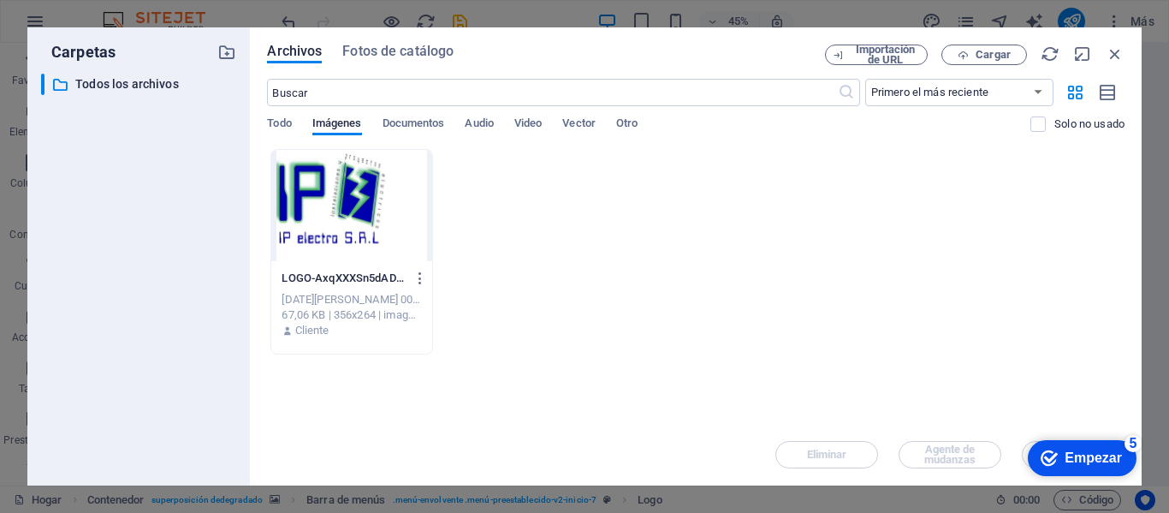
click at [316, 198] on div at bounding box center [351, 205] width 160 height 111
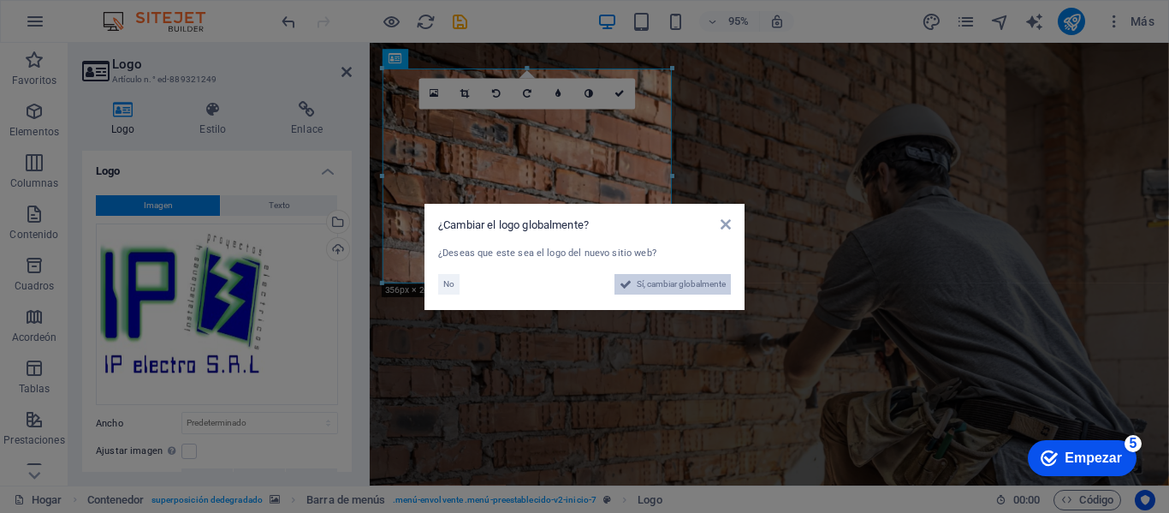
click at [670, 284] on span "Sí, cambiar globalmente" at bounding box center [681, 284] width 89 height 21
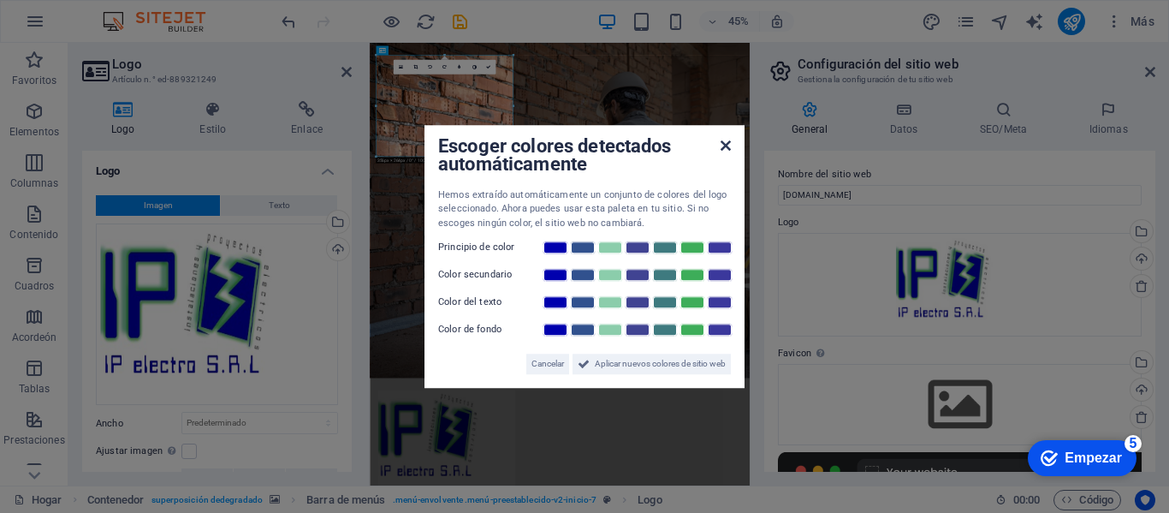
click at [727, 146] on icon at bounding box center [726, 146] width 10 height 14
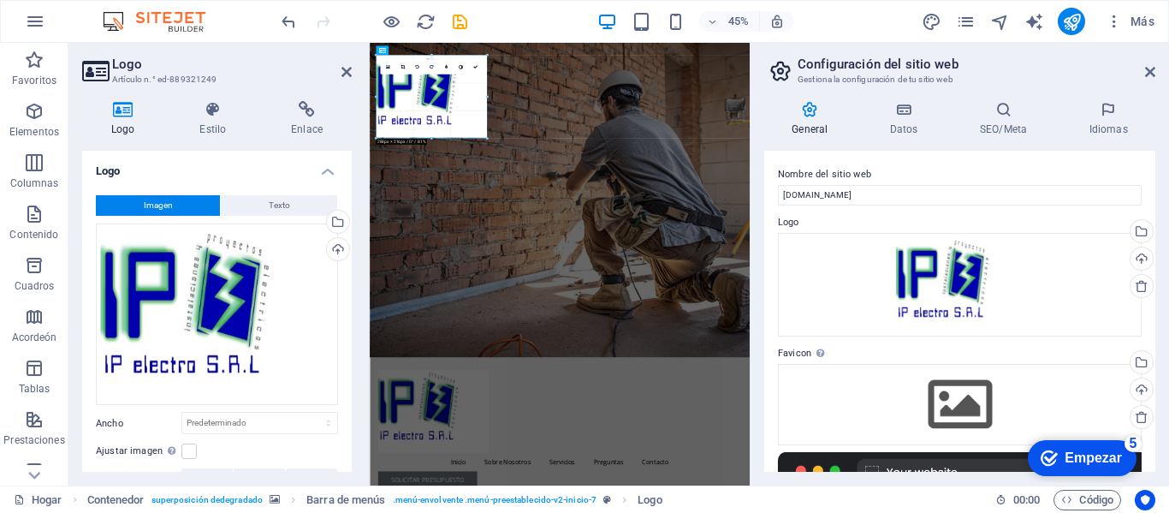
drag, startPoint x: 511, startPoint y: 156, endPoint x: 453, endPoint y: 98, distance: 81.7
type input "288"
select select "px"
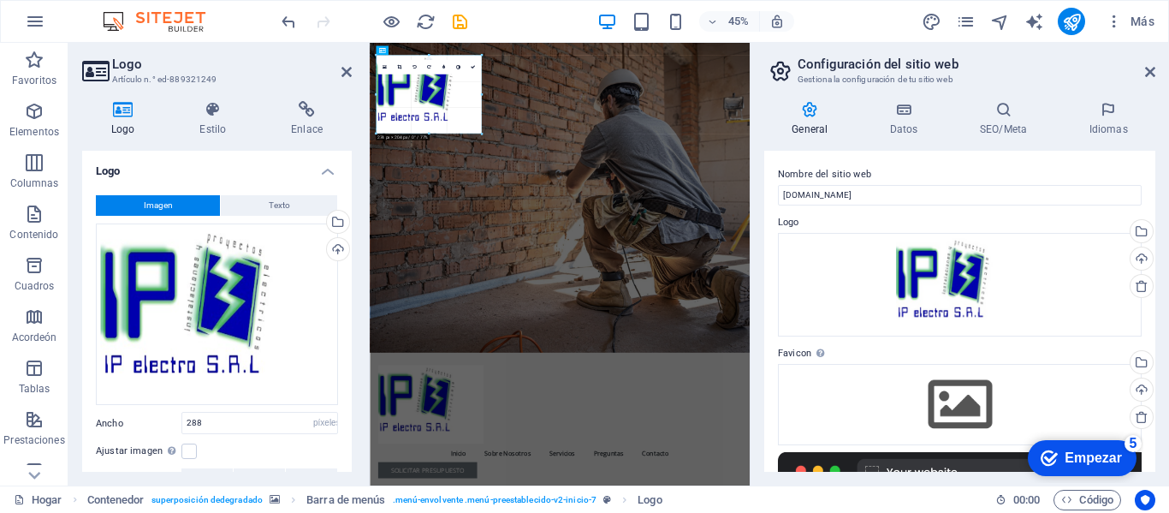
drag, startPoint x: 486, startPoint y: 56, endPoint x: 472, endPoint y: 117, distance: 63.3
type input "274"
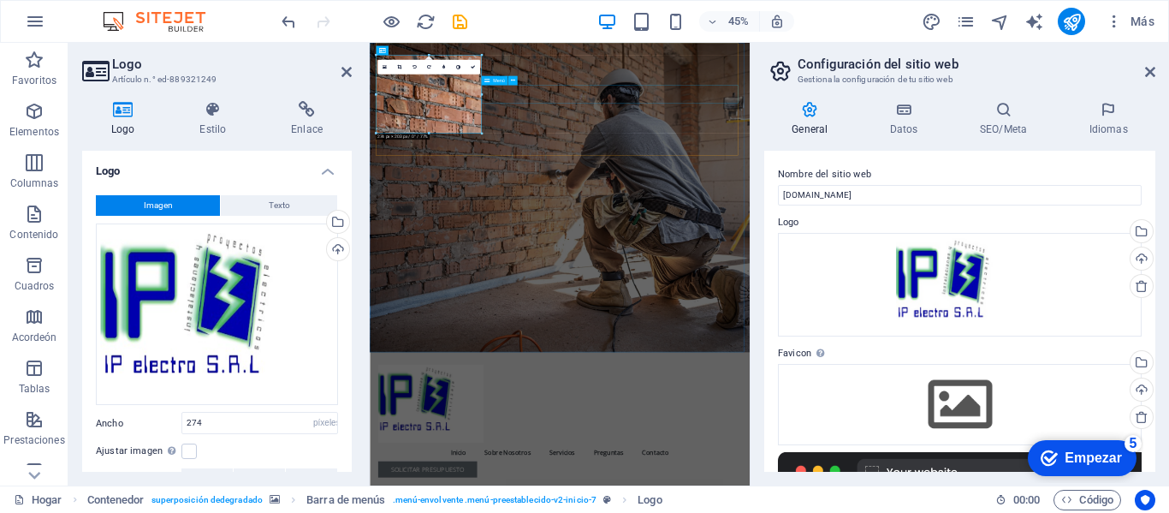
drag, startPoint x: 852, startPoint y: 137, endPoint x: 714, endPoint y: 160, distance: 140.5
click at [839, 501] on figure at bounding box center [792, 386] width 845 height 687
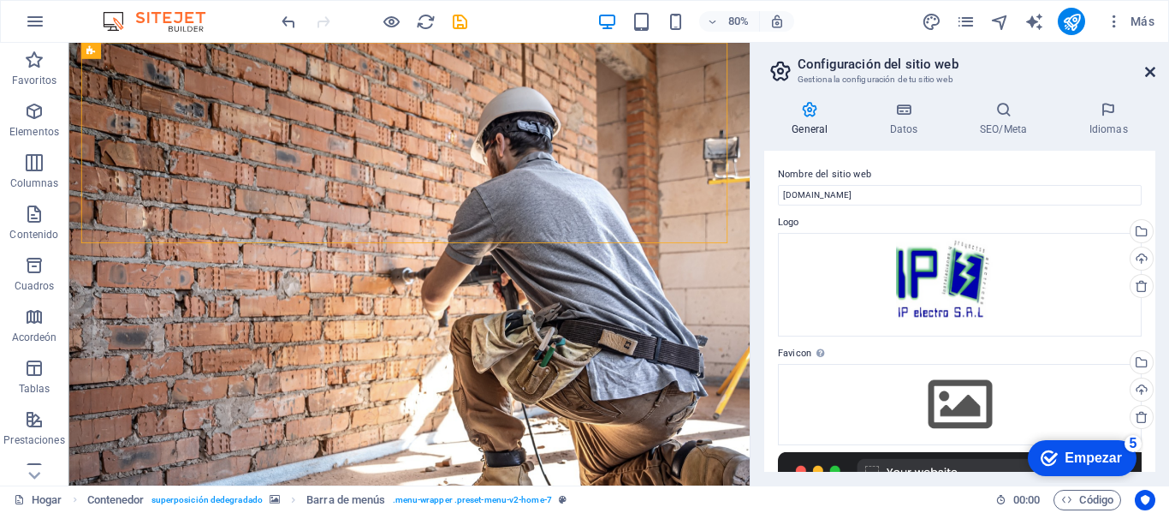
click at [1148, 68] on icon at bounding box center [1150, 72] width 10 height 14
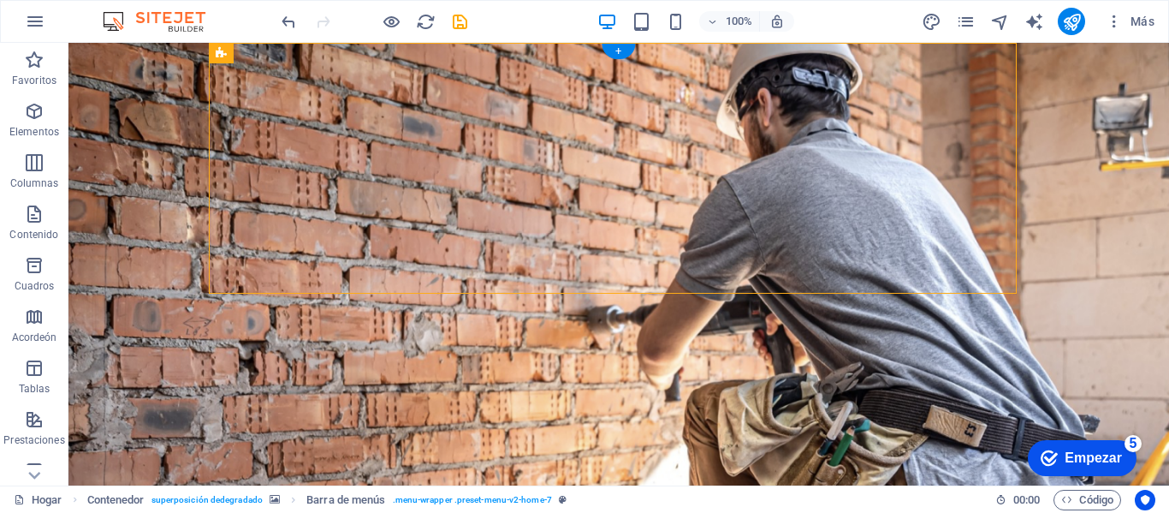
click at [978, 376] on figure at bounding box center [618, 386] width 1101 height 687
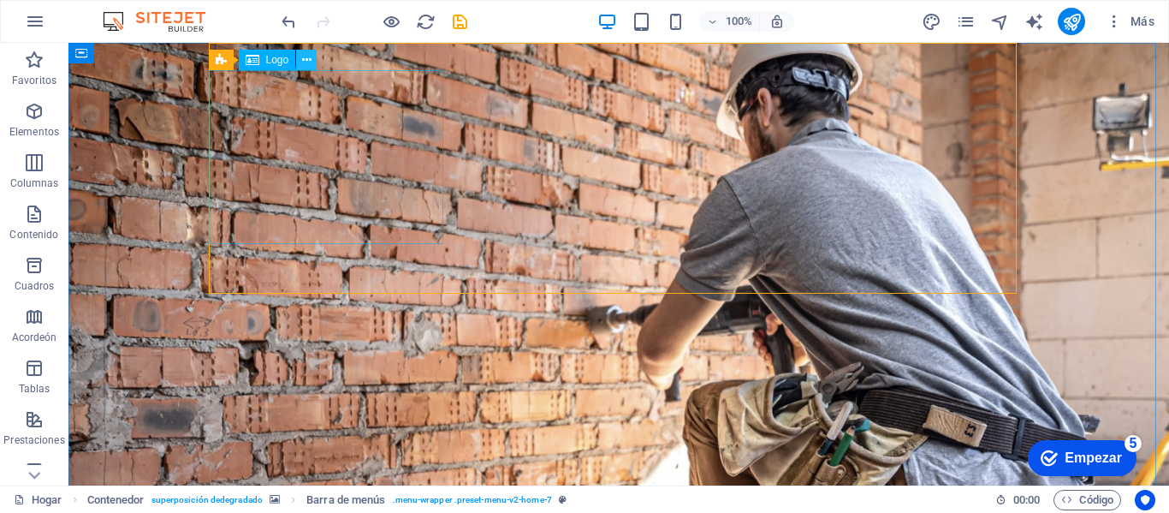
click at [306, 59] on icon at bounding box center [306, 60] width 9 height 18
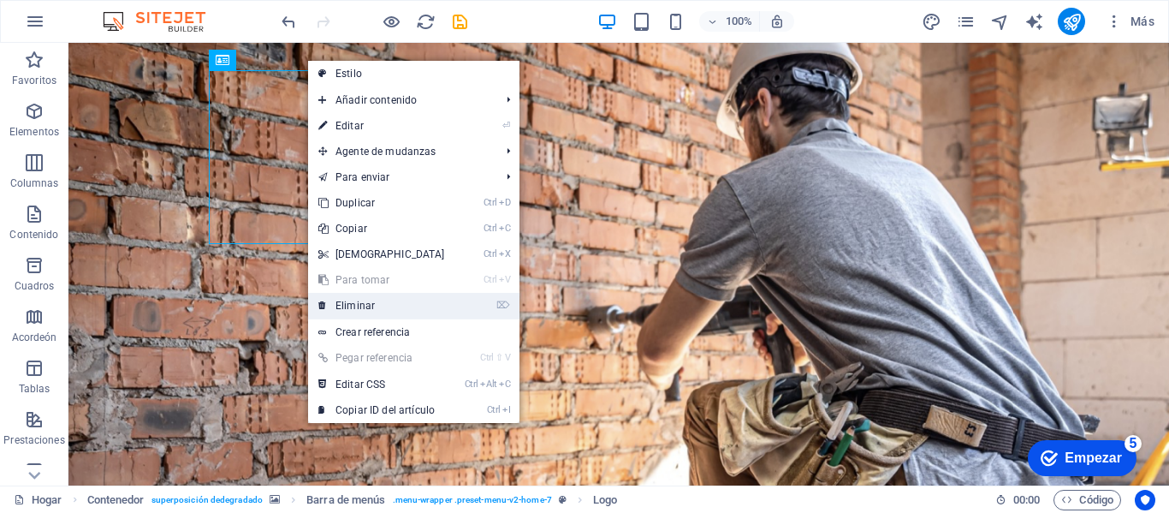
click at [420, 308] on link "⌦ Eliminar" at bounding box center [381, 306] width 147 height 26
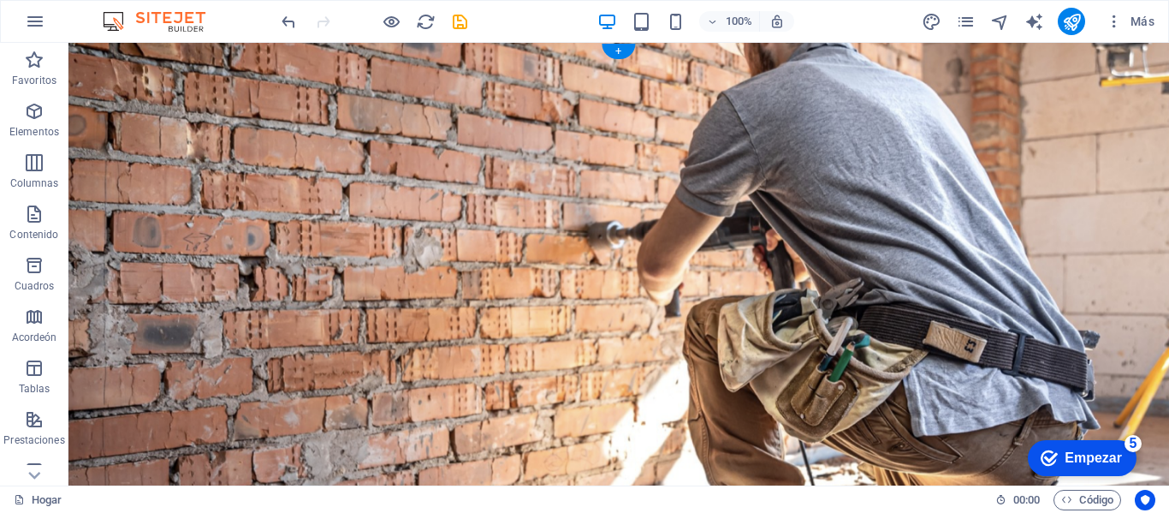
click at [123, 73] on figure at bounding box center [618, 302] width 1101 height 519
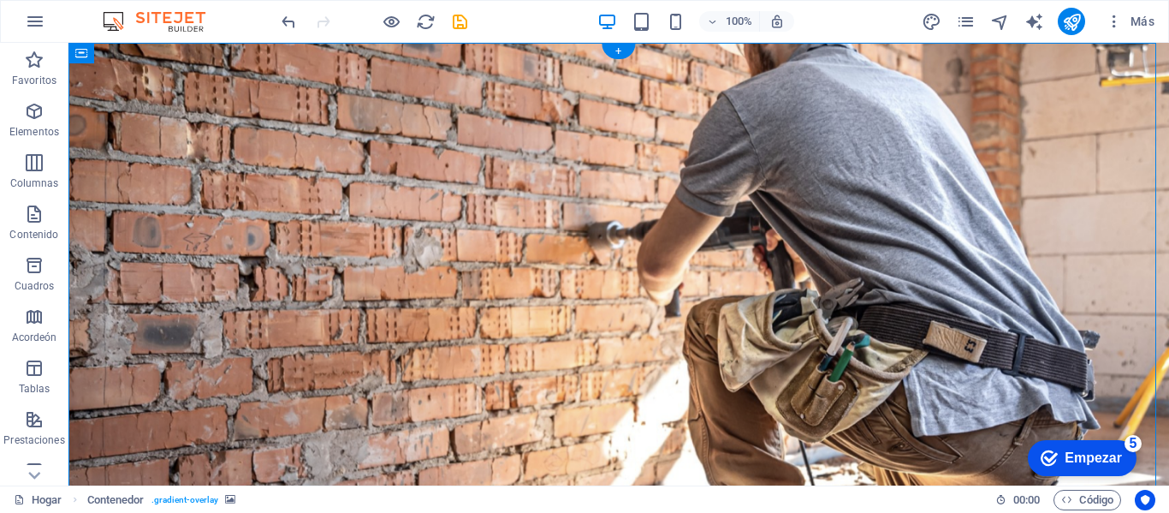
drag, startPoint x: 123, startPoint y: 73, endPoint x: 1053, endPoint y: 314, distance: 960.2
click at [1053, 314] on figure at bounding box center [618, 302] width 1101 height 519
select select "header"
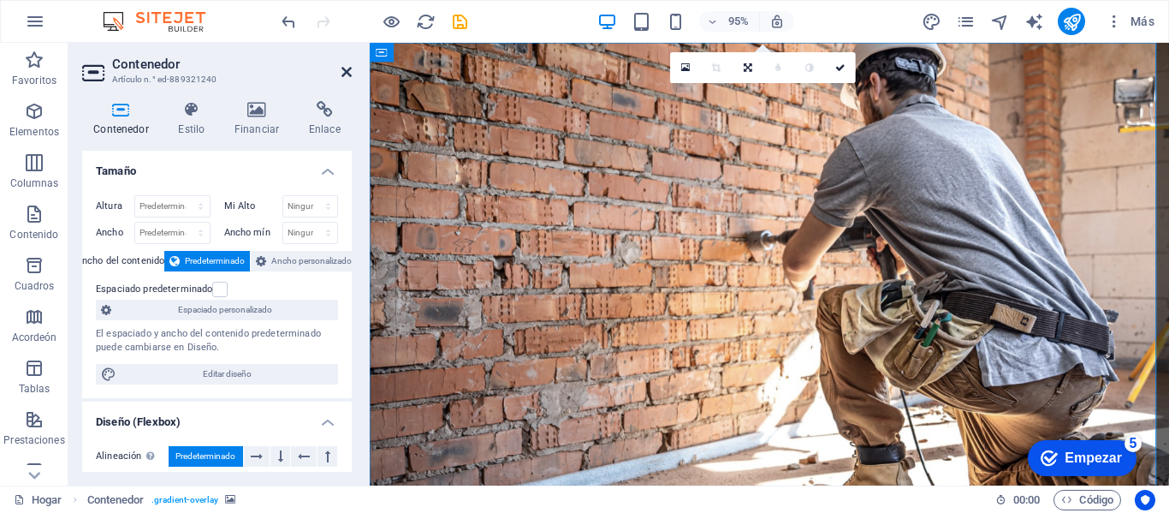
click at [346, 74] on icon at bounding box center [346, 72] width 10 height 14
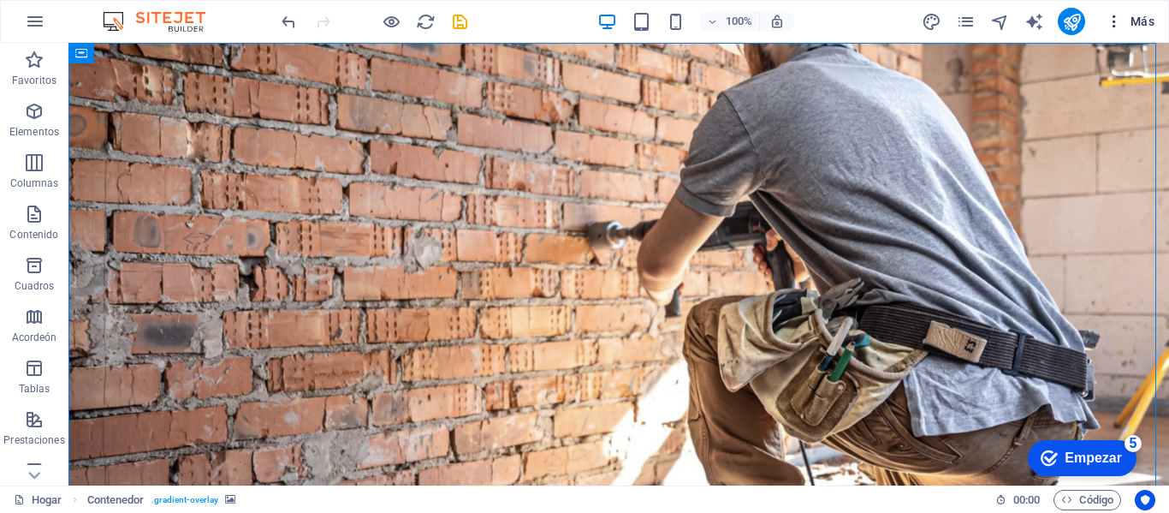
click at [1112, 21] on icon "button" at bounding box center [1114, 21] width 17 height 17
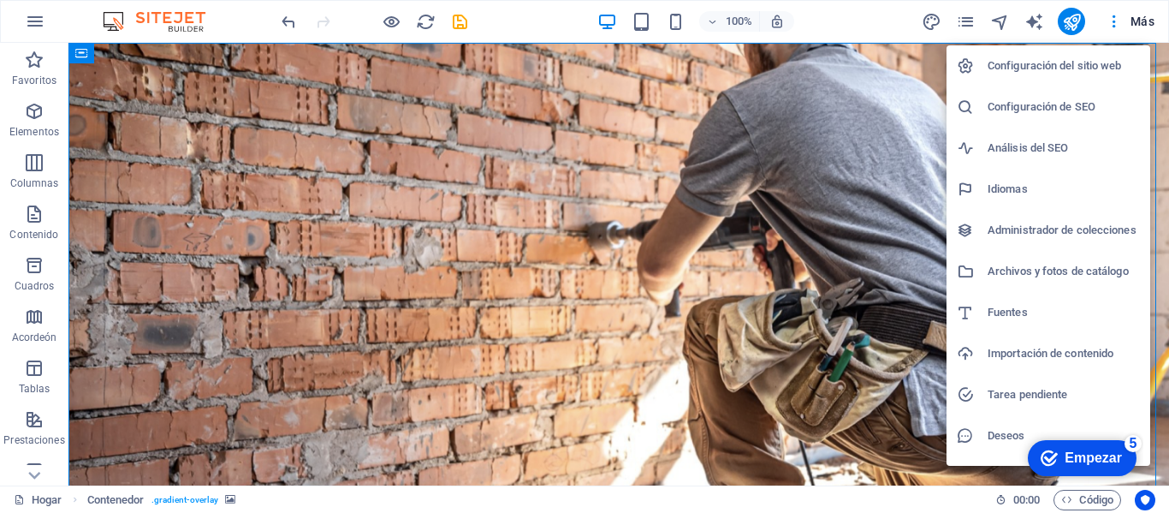
click at [1148, 13] on div at bounding box center [584, 256] width 1169 height 513
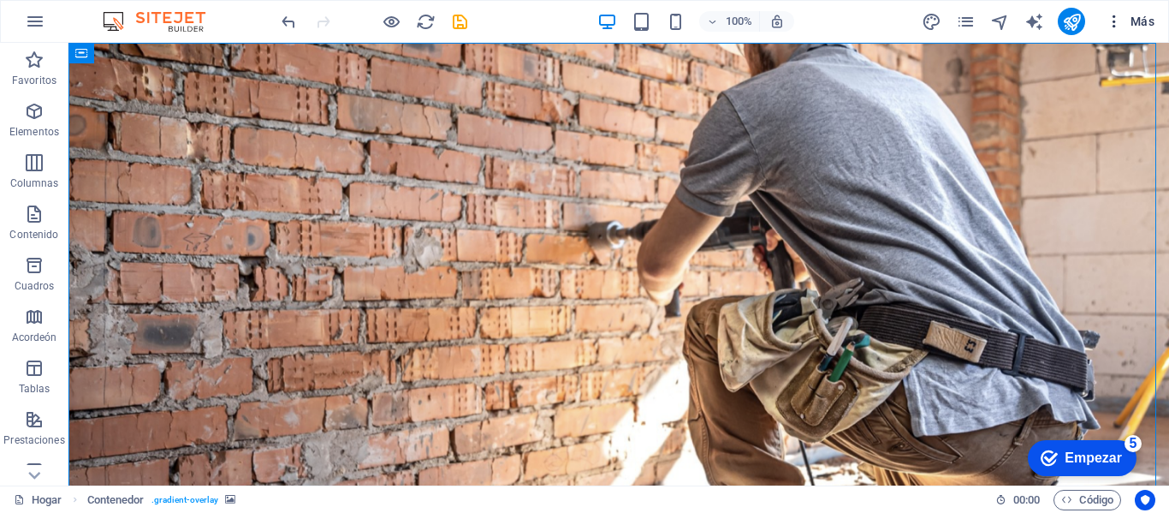
click at [1142, 22] on span "Más" at bounding box center [1130, 21] width 49 height 17
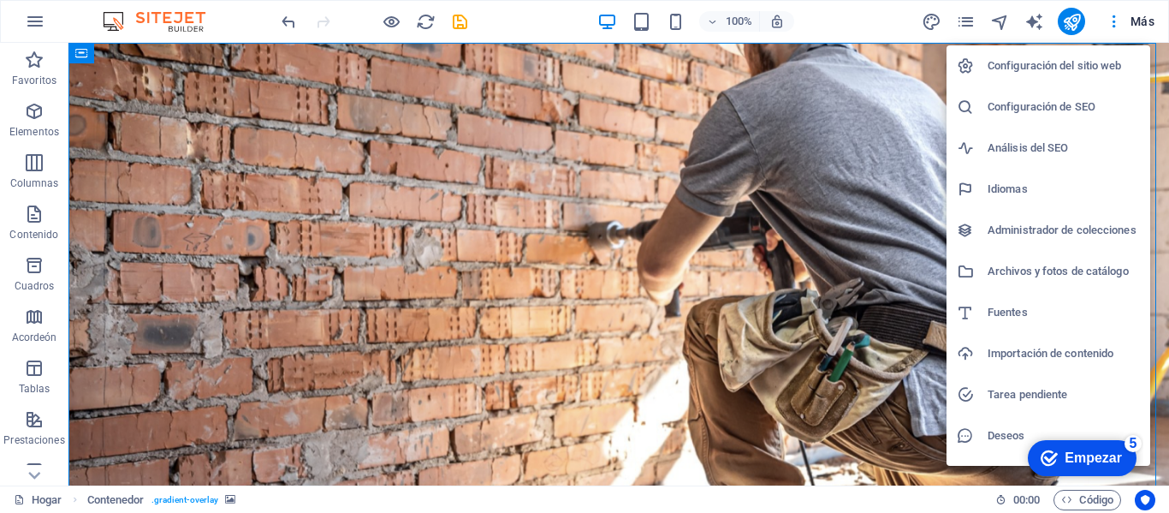
click at [1072, 63] on font "Configuración del sitio web" at bounding box center [1055, 65] width 134 height 13
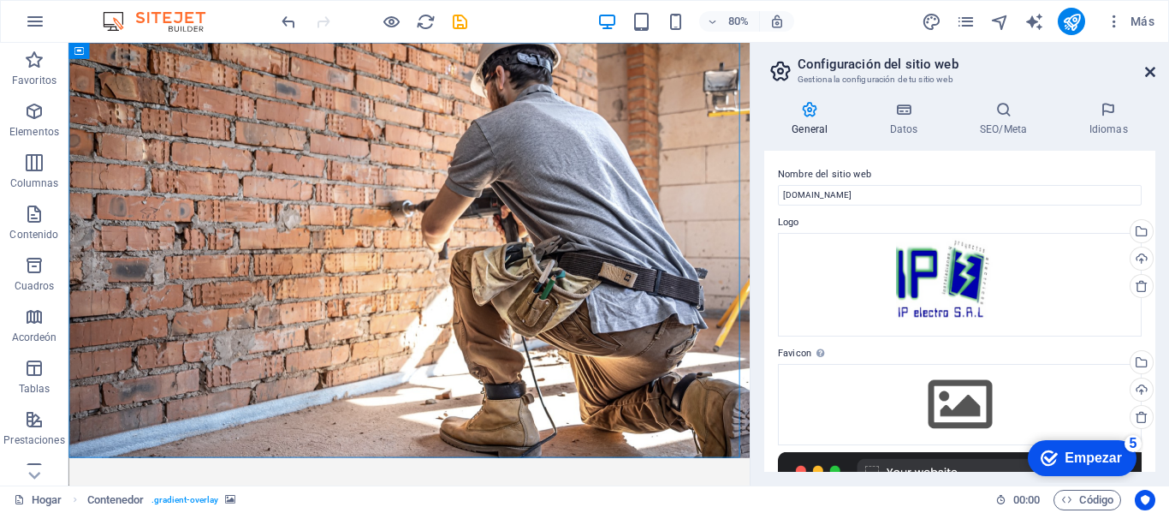
click at [1148, 72] on icon at bounding box center [1150, 72] width 10 height 14
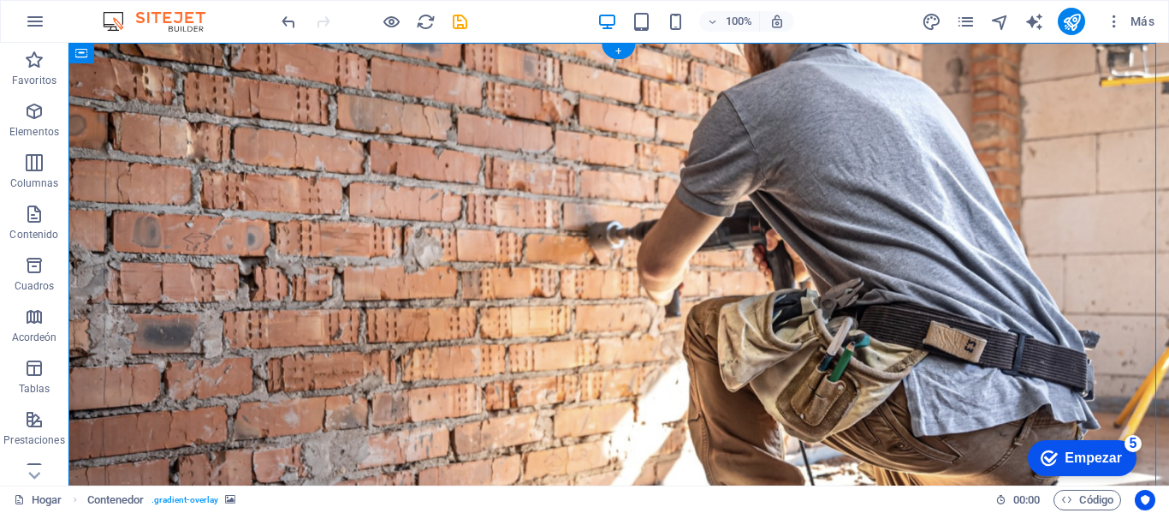
click at [997, 176] on figure at bounding box center [618, 302] width 1101 height 519
click at [1100, 458] on font "Empezar" at bounding box center [1093, 457] width 57 height 15
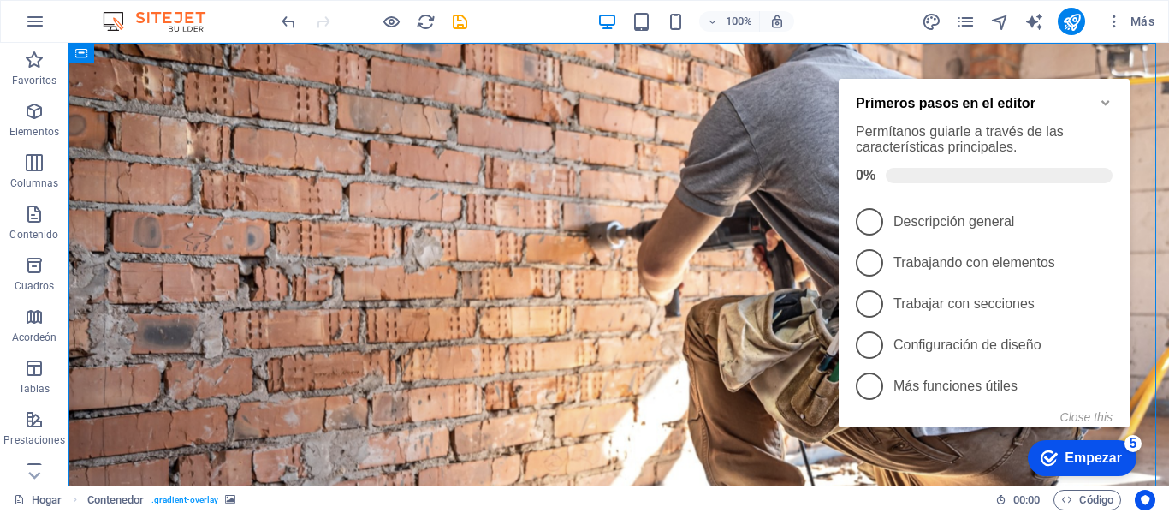
click at [1100, 458] on font "Empezar" at bounding box center [1093, 457] width 57 height 15
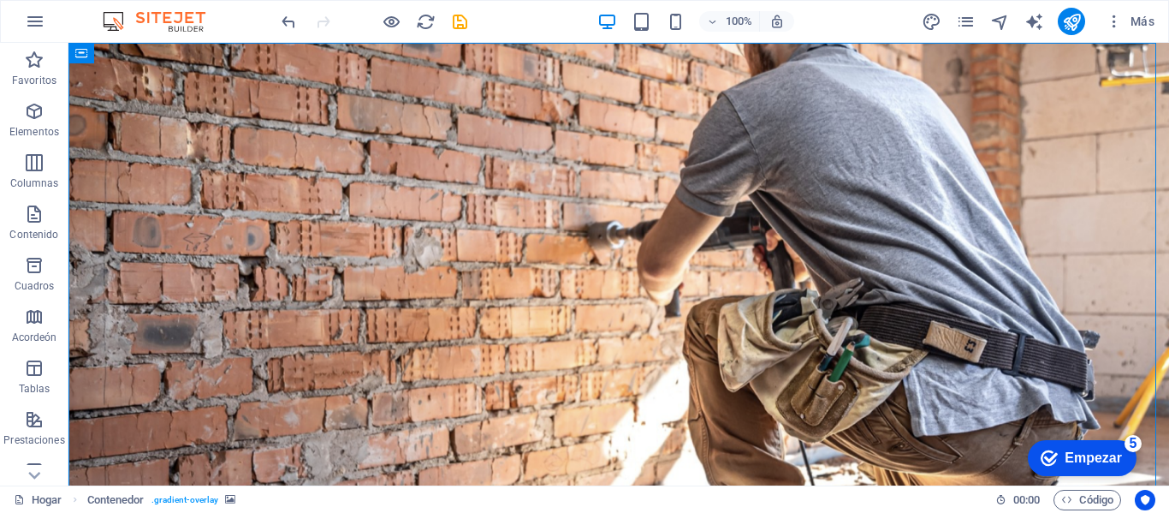
click at [1100, 458] on font "Empezar" at bounding box center [1093, 457] width 57 height 15
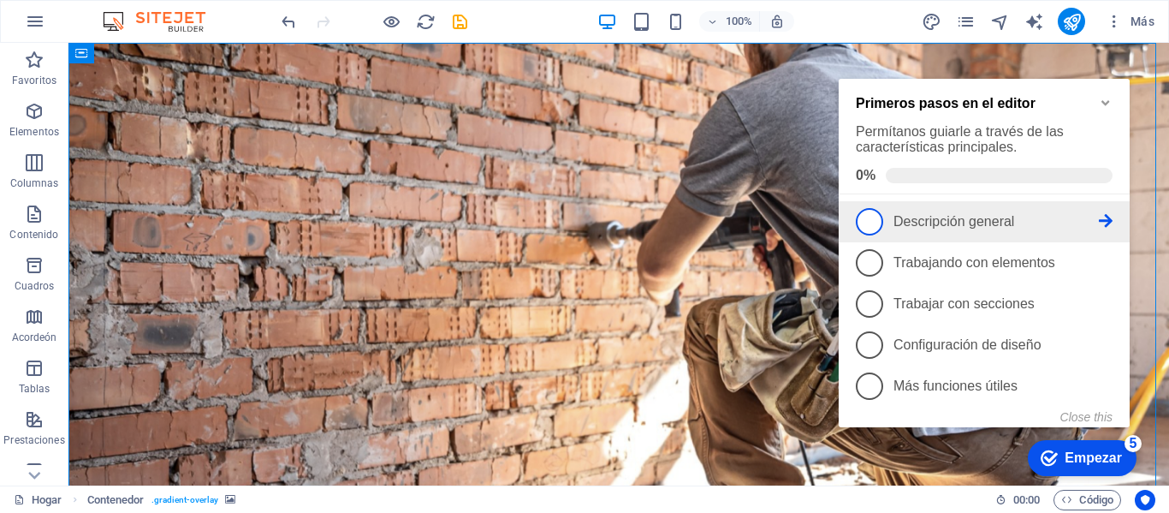
click at [924, 216] on font "Descripción general" at bounding box center [953, 221] width 121 height 15
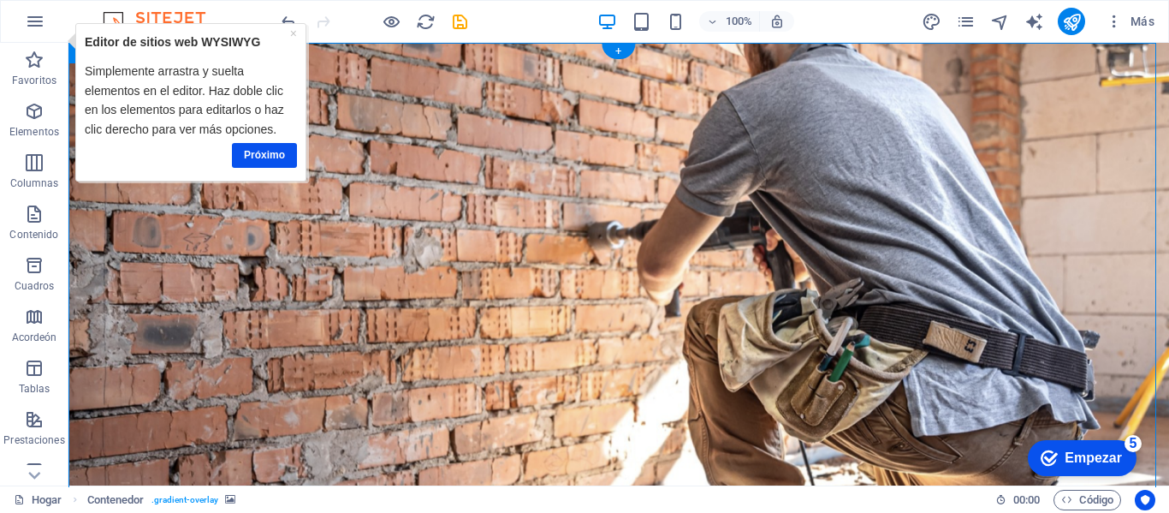
click at [766, 341] on figure at bounding box center [618, 302] width 1101 height 519
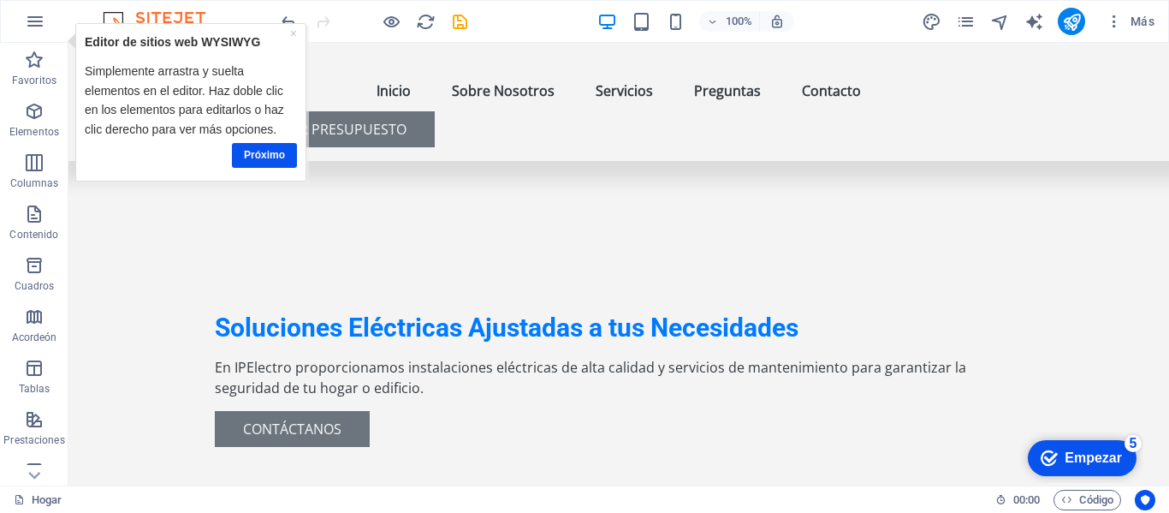
scroll to position [457, 0]
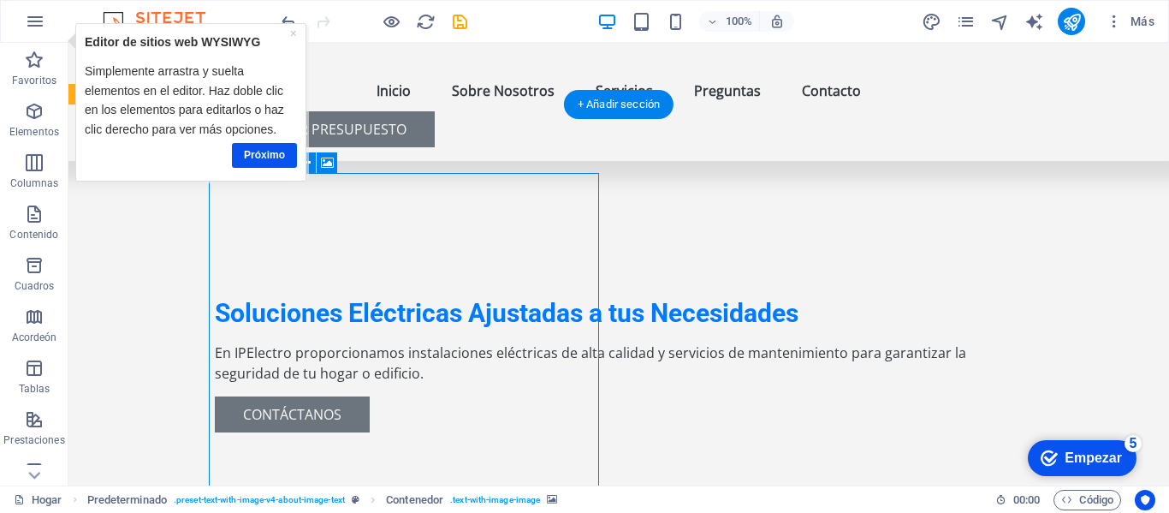
click at [336, 224] on div "Arrastra aquí para reemplazar el contenido existente. Si quieres crear un eleme…" at bounding box center [618, 264] width 1101 height 442
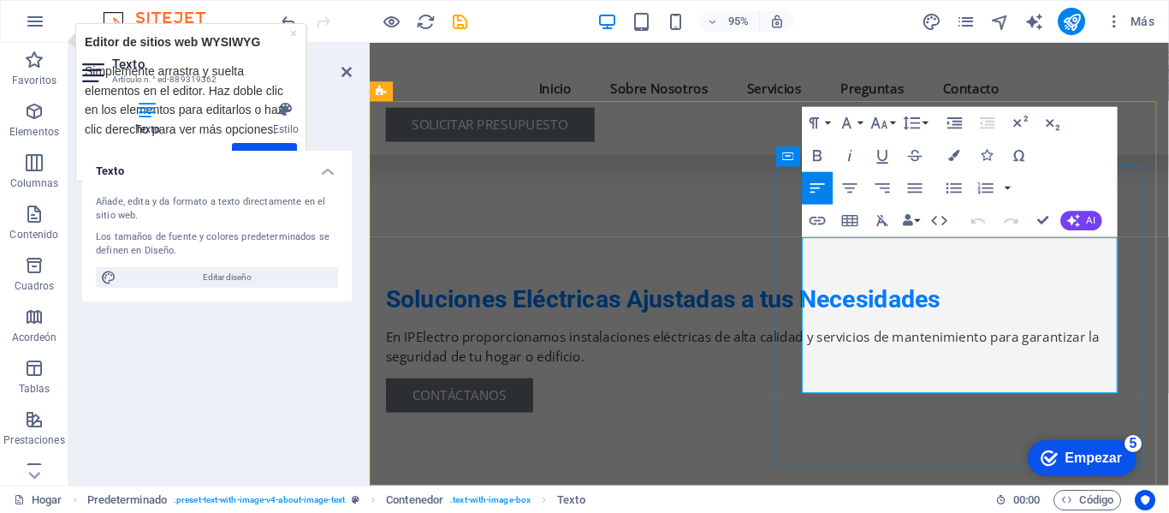
click at [1081, 223] on button "AI" at bounding box center [1081, 221] width 41 height 20
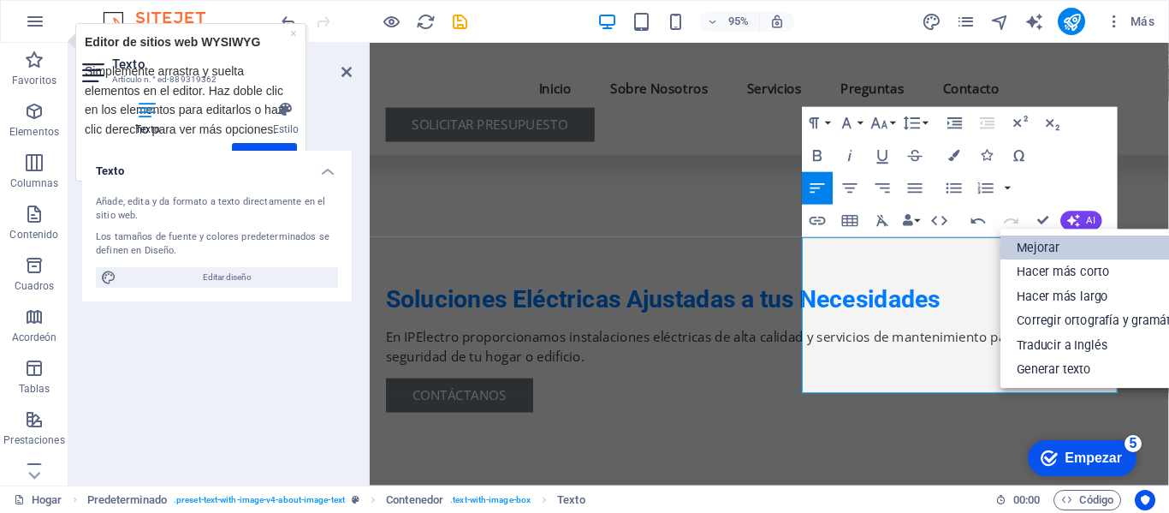
click at [1035, 249] on link "Mejorar" at bounding box center [1102, 247] width 204 height 25
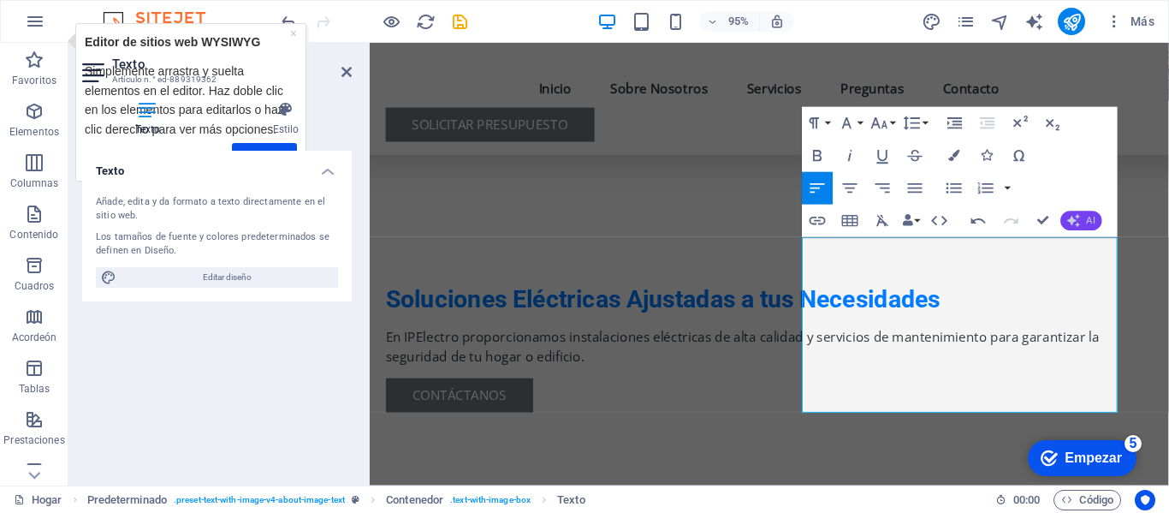
click at [1078, 222] on icon "button" at bounding box center [1073, 220] width 13 height 13
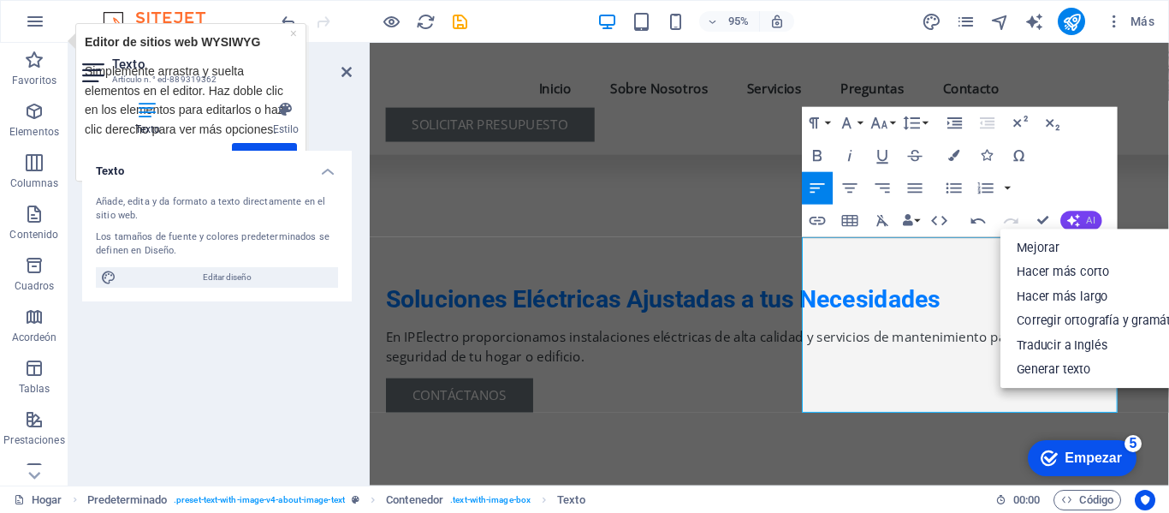
click at [1083, 221] on button "AI" at bounding box center [1081, 221] width 41 height 20
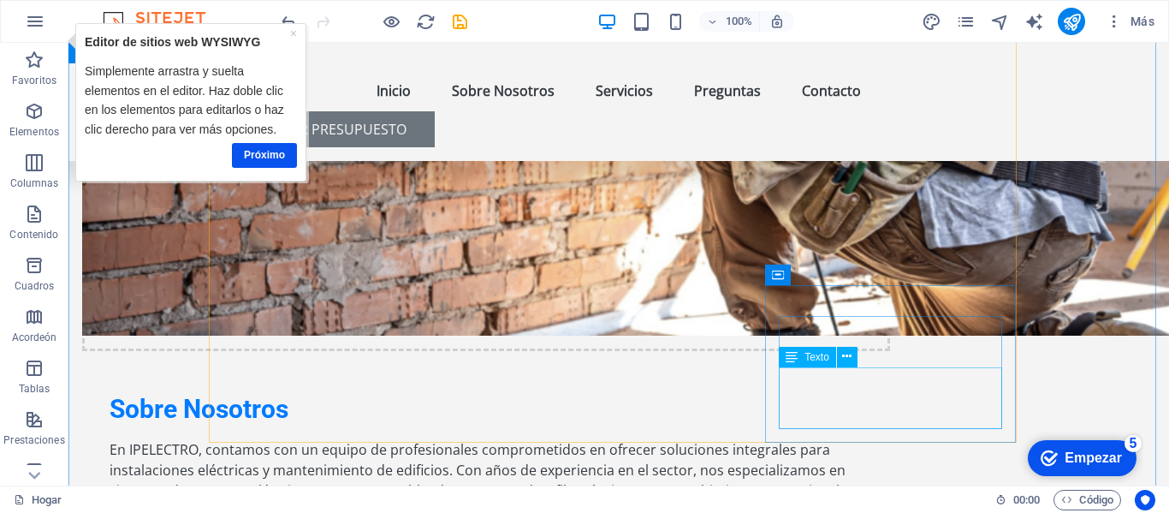
scroll to position [1167, 0]
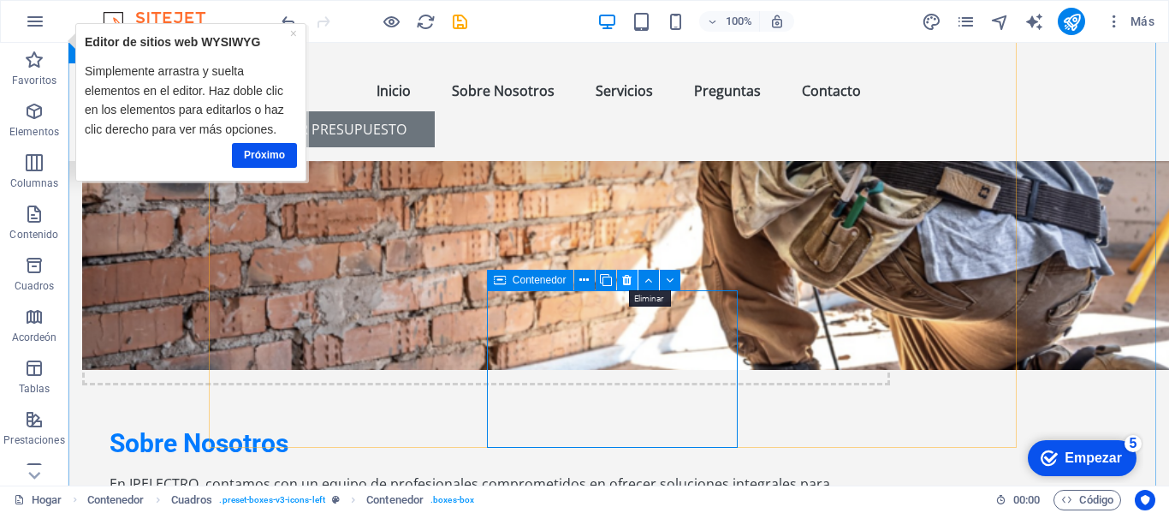
click at [623, 277] on icon at bounding box center [626, 280] width 9 height 18
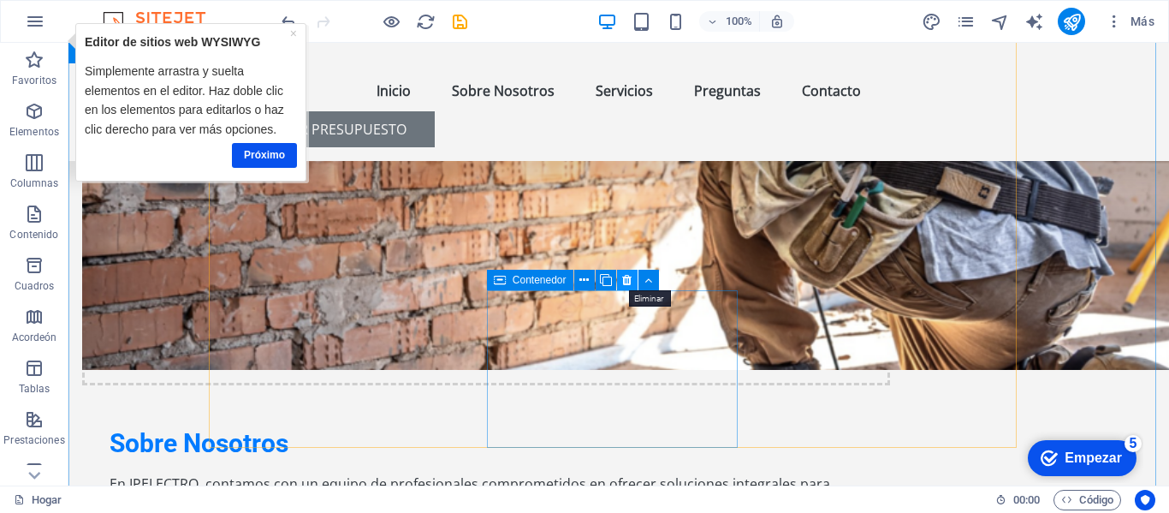
click at [622, 273] on icon at bounding box center [626, 280] width 9 height 18
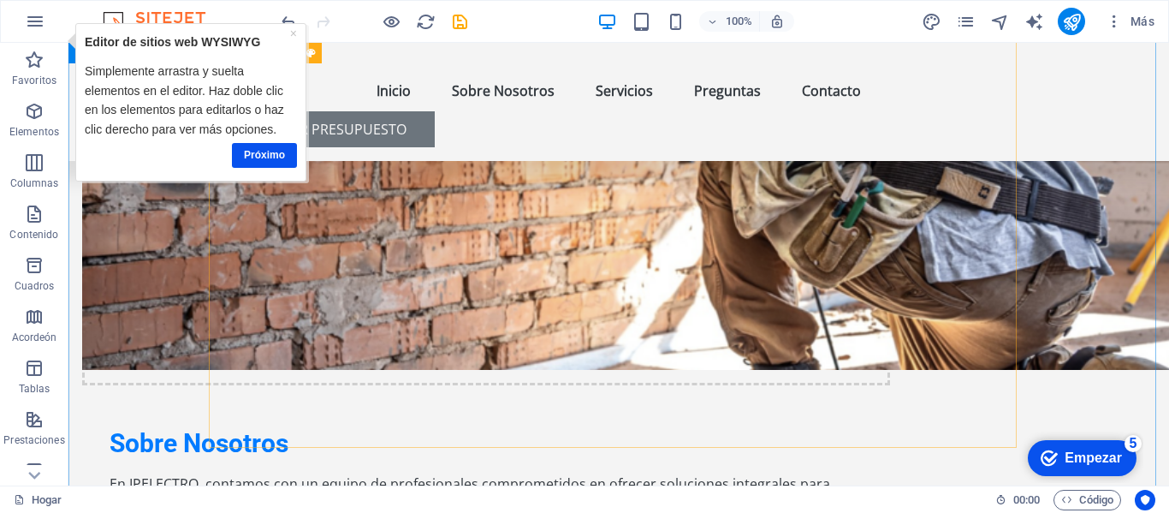
drag, startPoint x: 750, startPoint y: 321, endPoint x: 284, endPoint y: 64, distance: 531.6
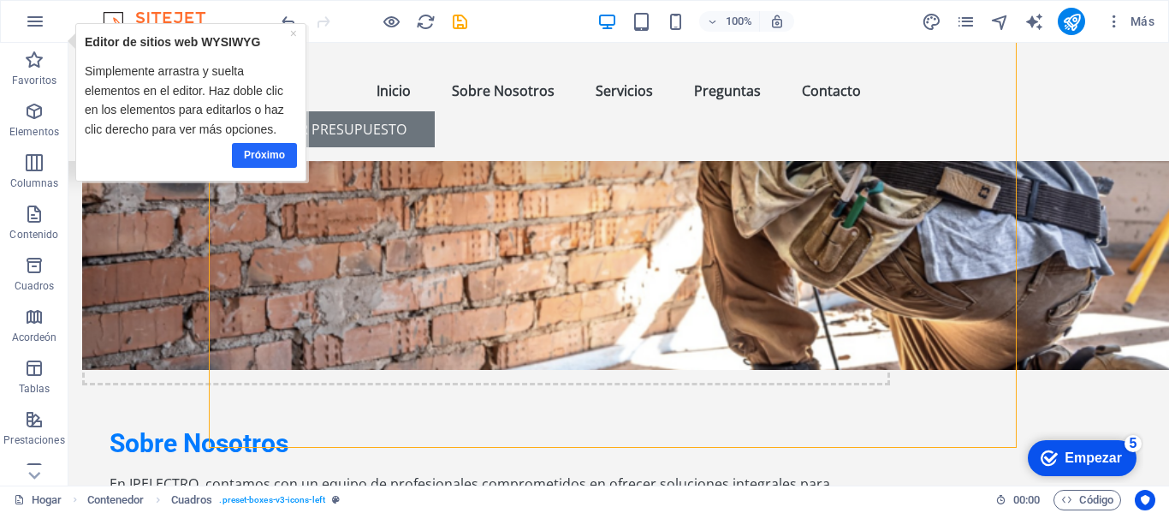
click at [255, 160] on font "Próximo" at bounding box center [263, 155] width 41 height 12
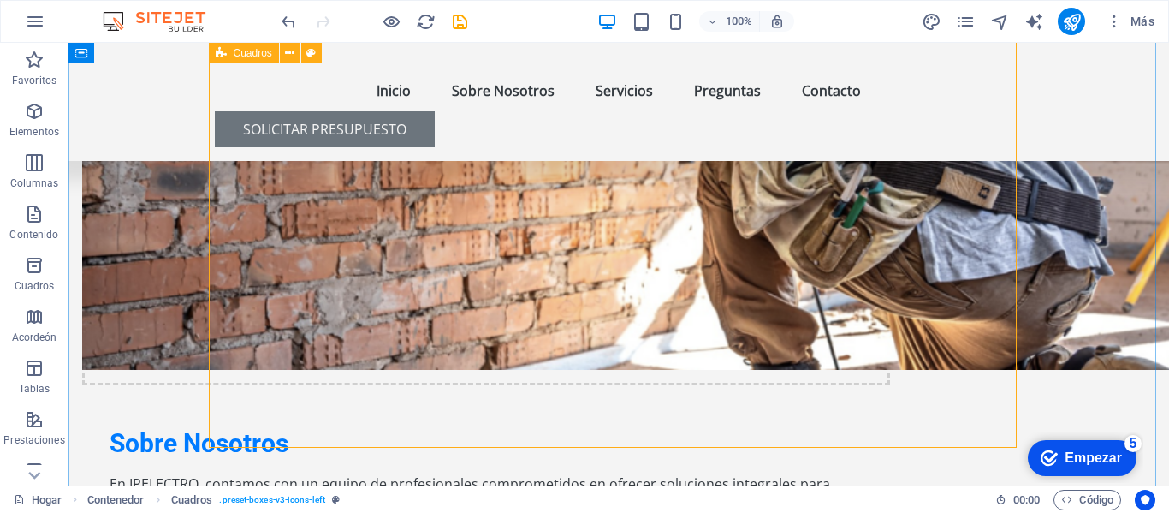
click at [40, 65] on icon at bounding box center [34, 53] width 24 height 24
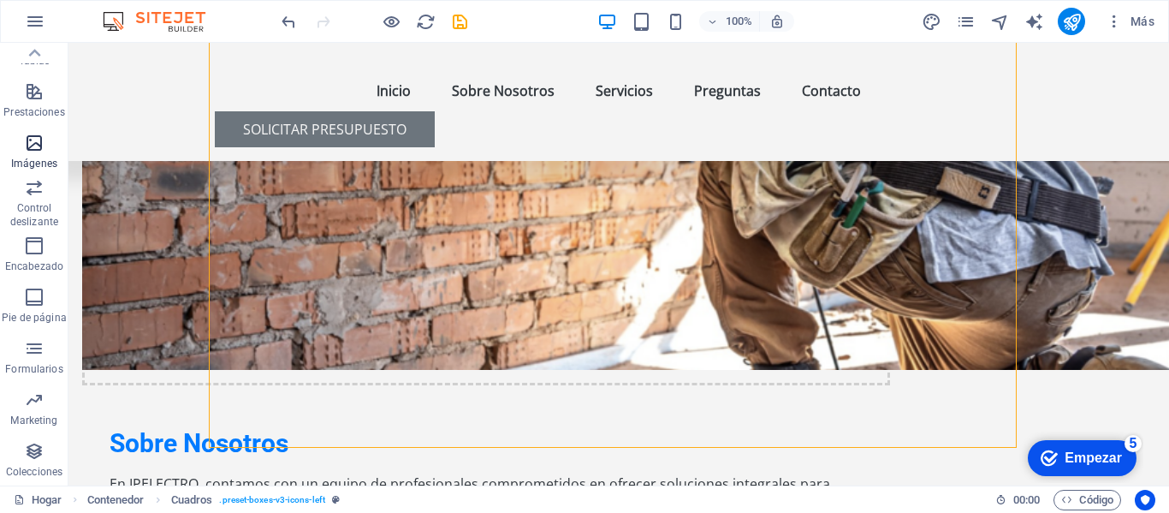
click at [33, 139] on icon "button" at bounding box center [34, 143] width 21 height 21
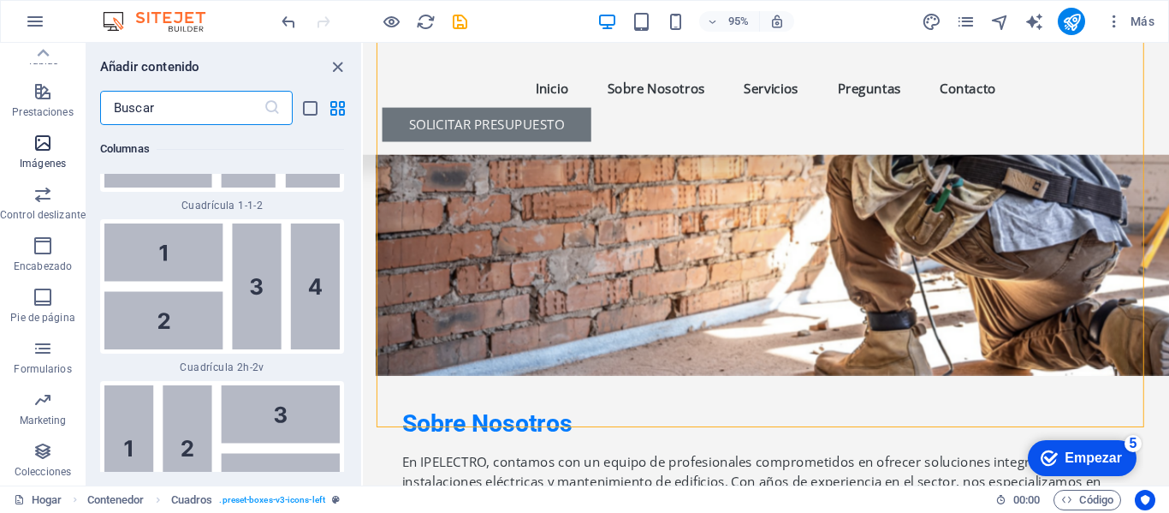
scroll to position [17173, 0]
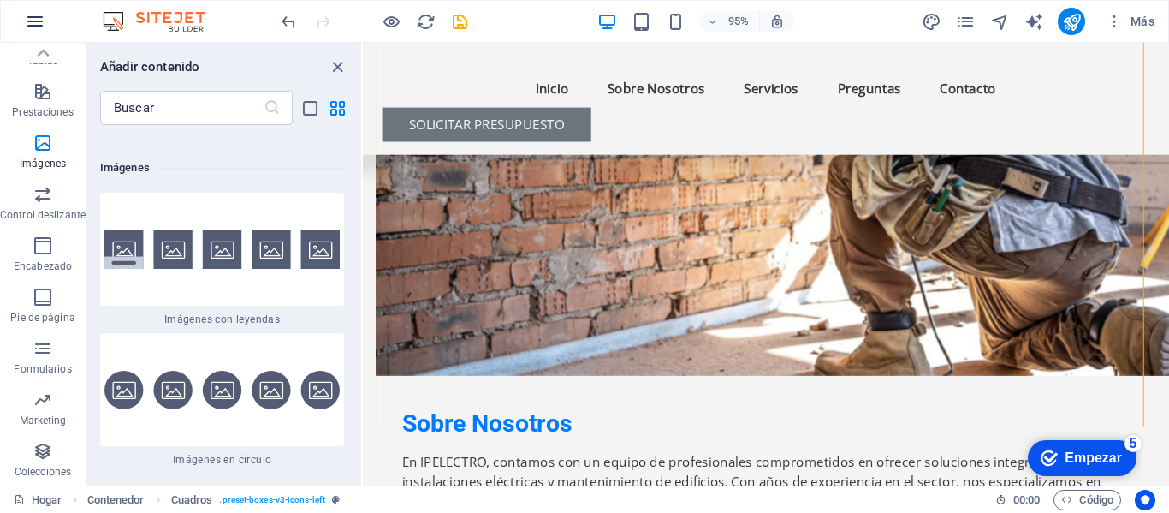
click at [34, 25] on icon "button" at bounding box center [35, 21] width 21 height 21
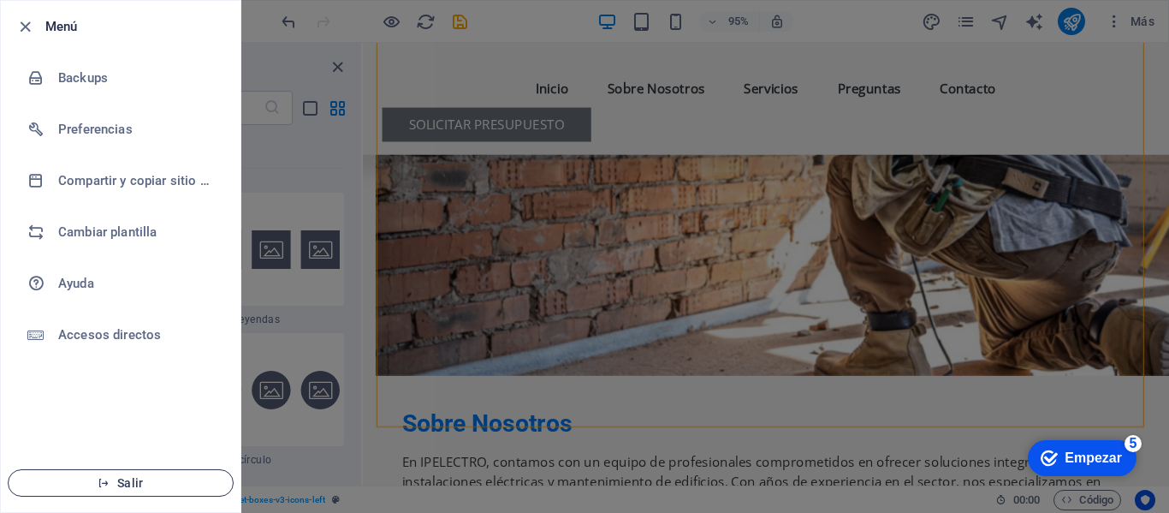
click at [119, 488] on span "Salir" at bounding box center [120, 483] width 197 height 14
